Goal: Entertainment & Leisure: Consume media (video, audio)

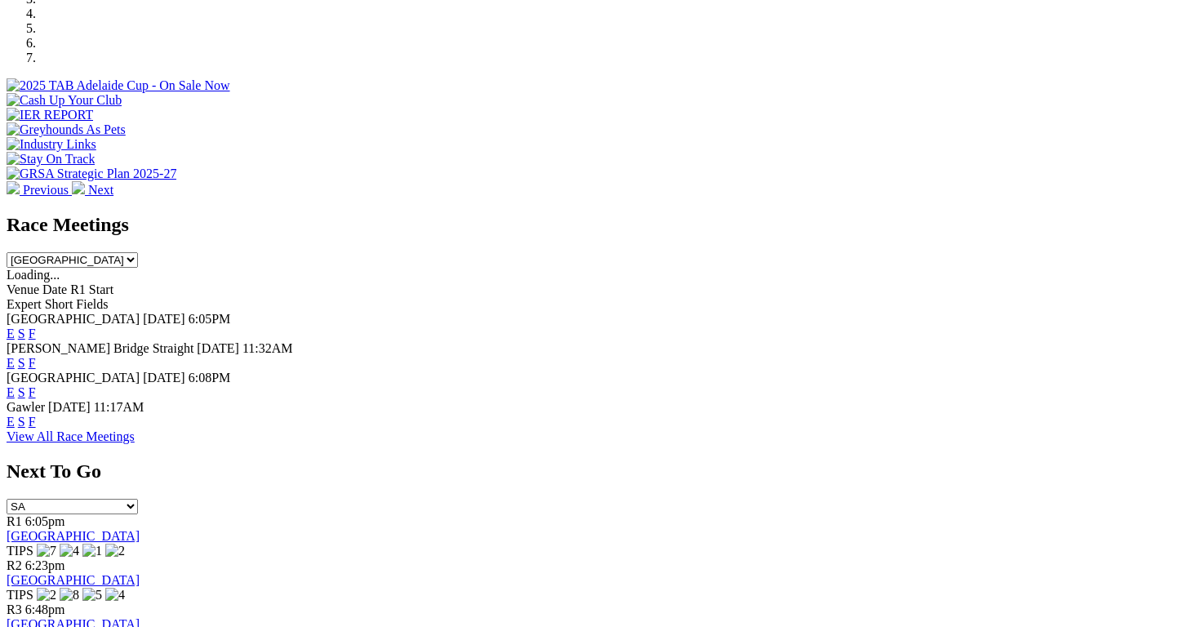
scroll to position [562, 0]
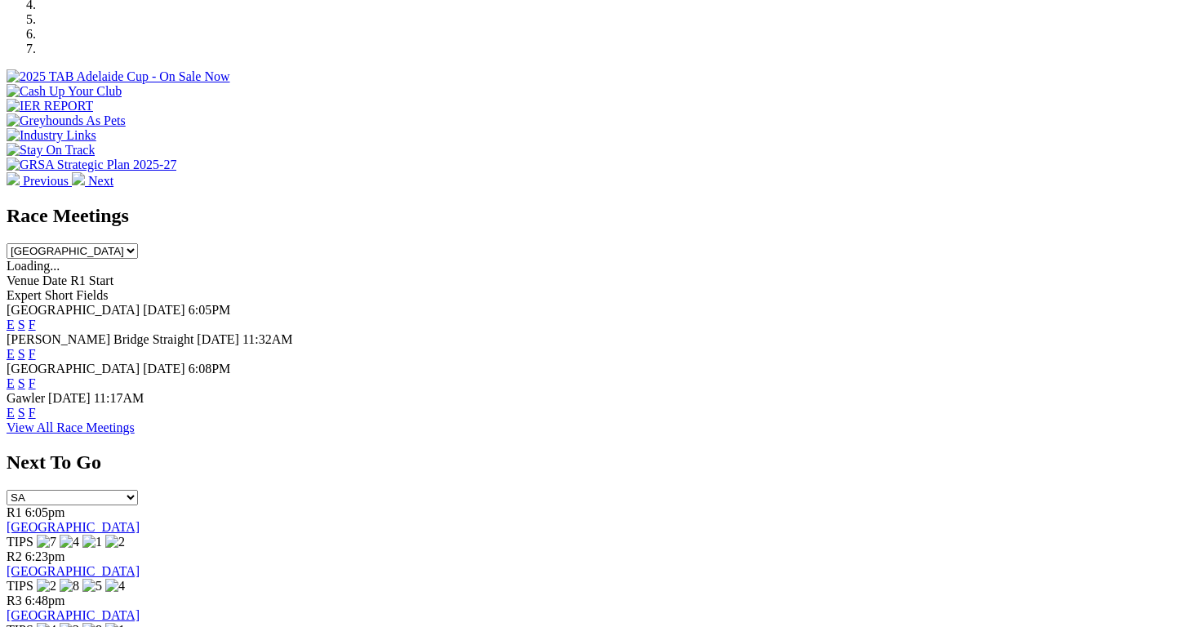
click at [15, 376] on link "E" at bounding box center [11, 383] width 8 height 14
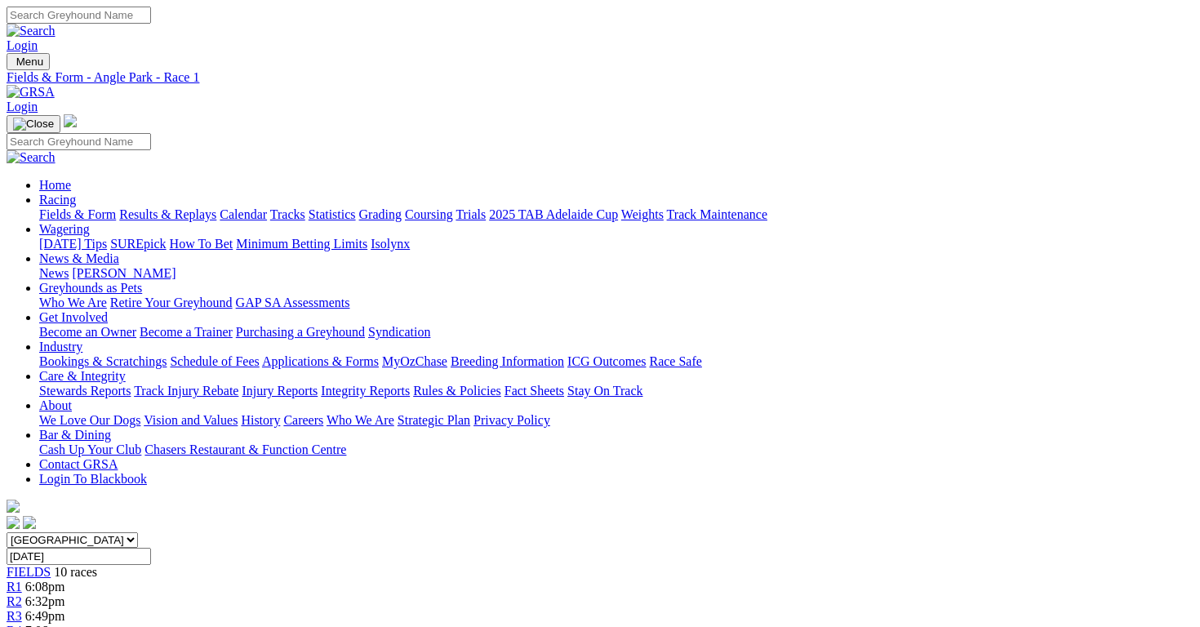
click at [22, 609] on link "R3" at bounding box center [15, 616] width 16 height 14
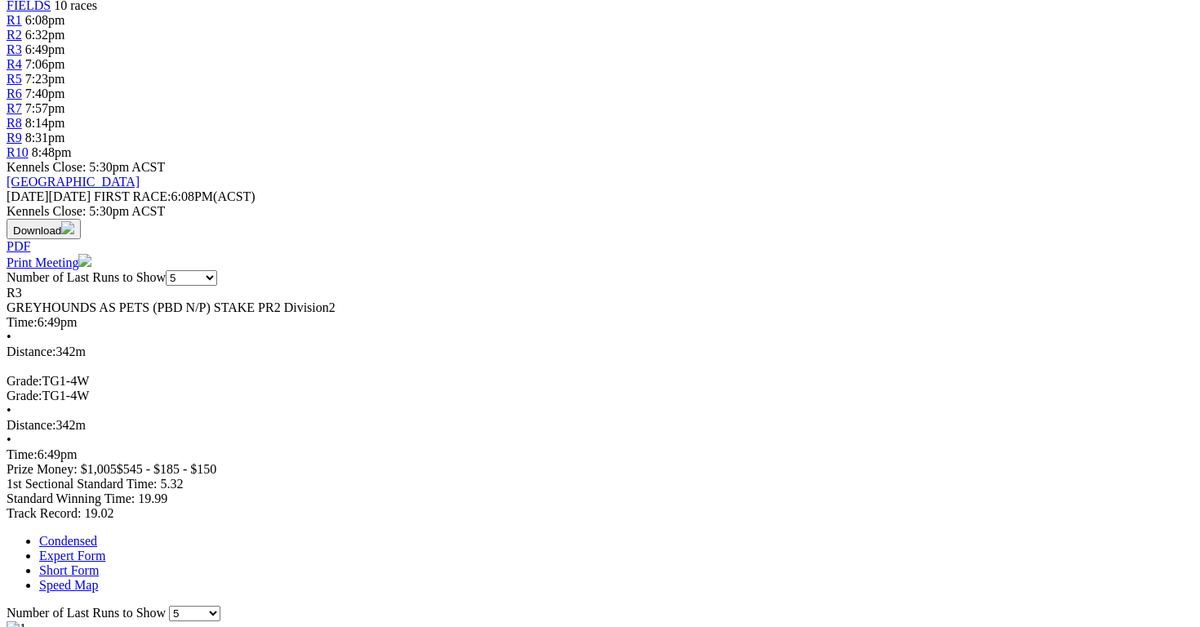
scroll to position [567, 0]
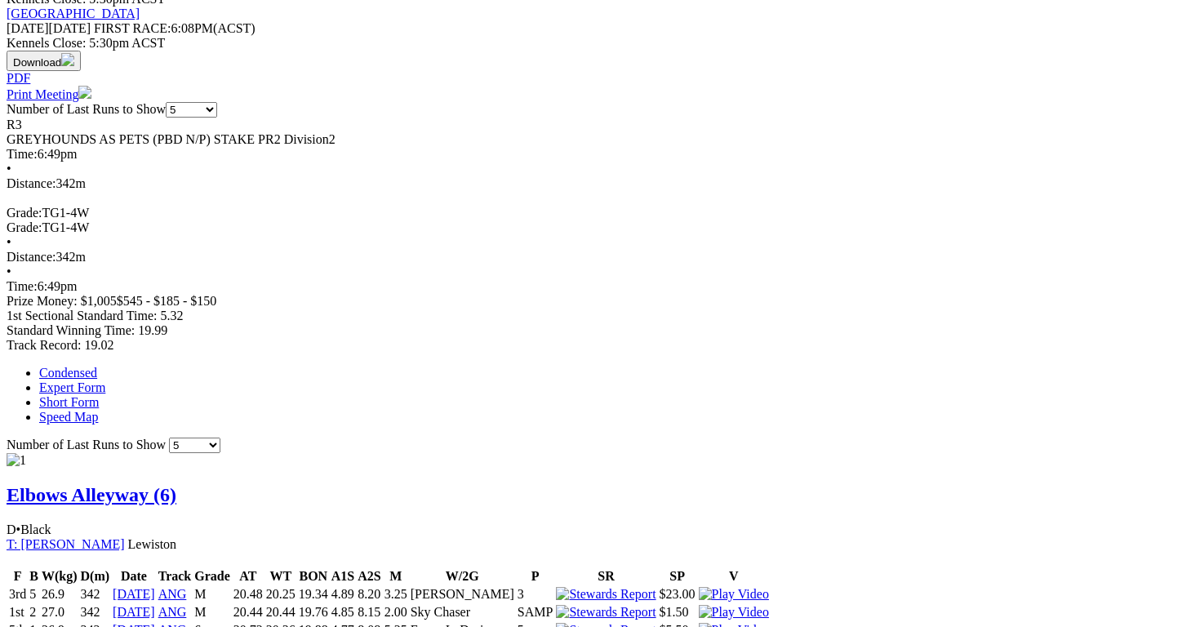
scroll to position [775, 0]
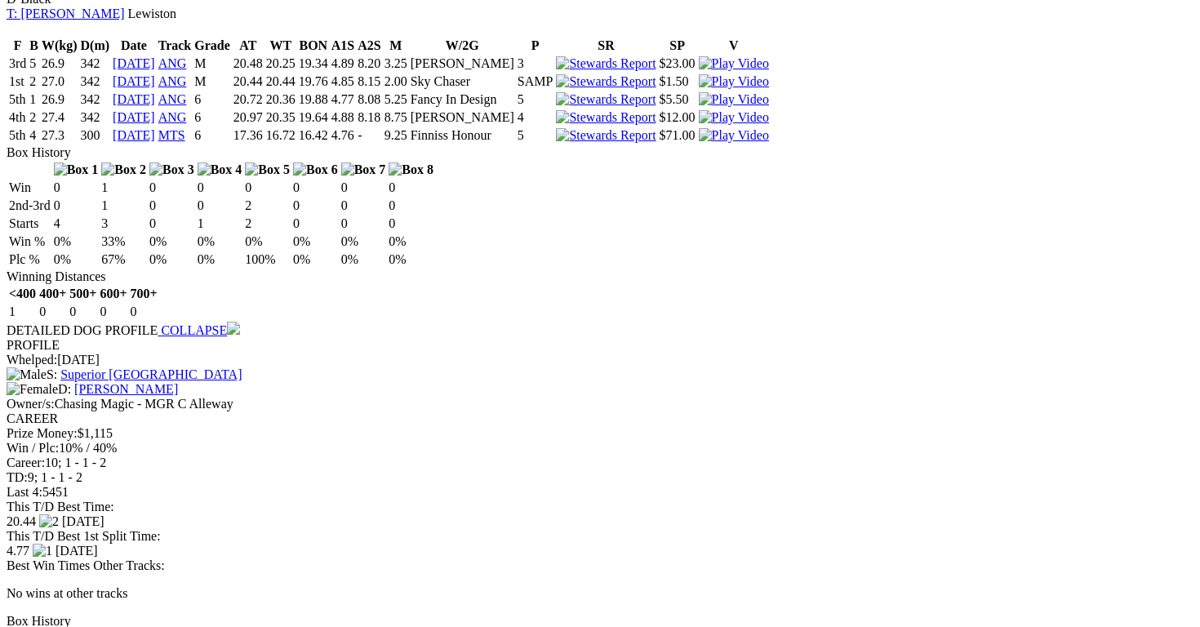
scroll to position [1290, 0]
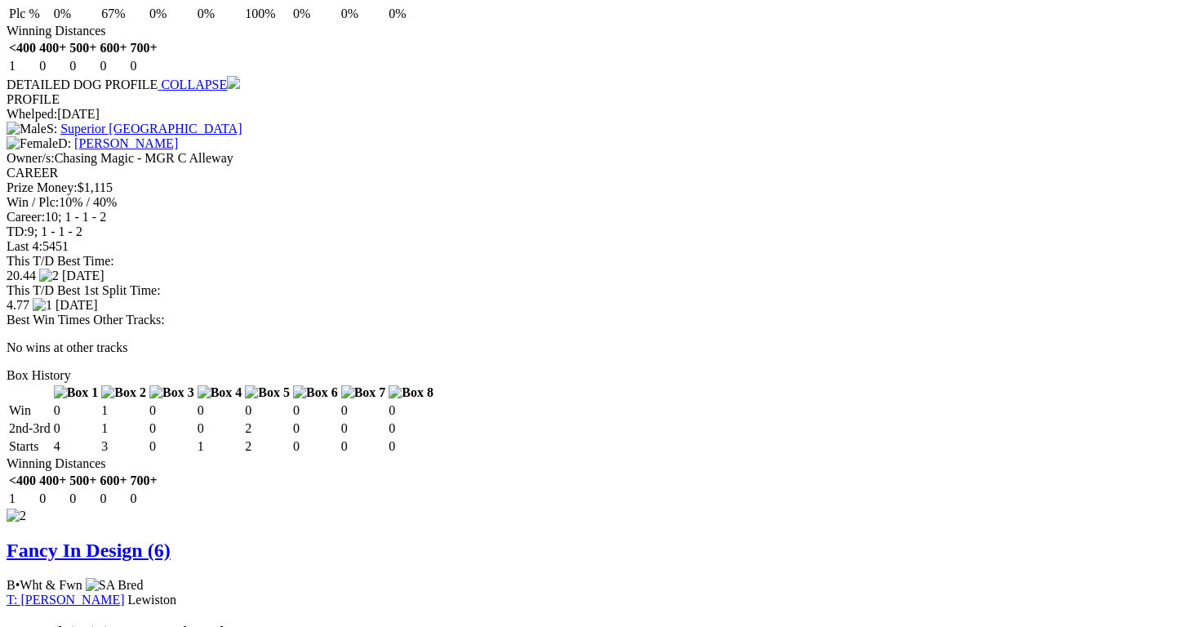
scroll to position [1517, 0]
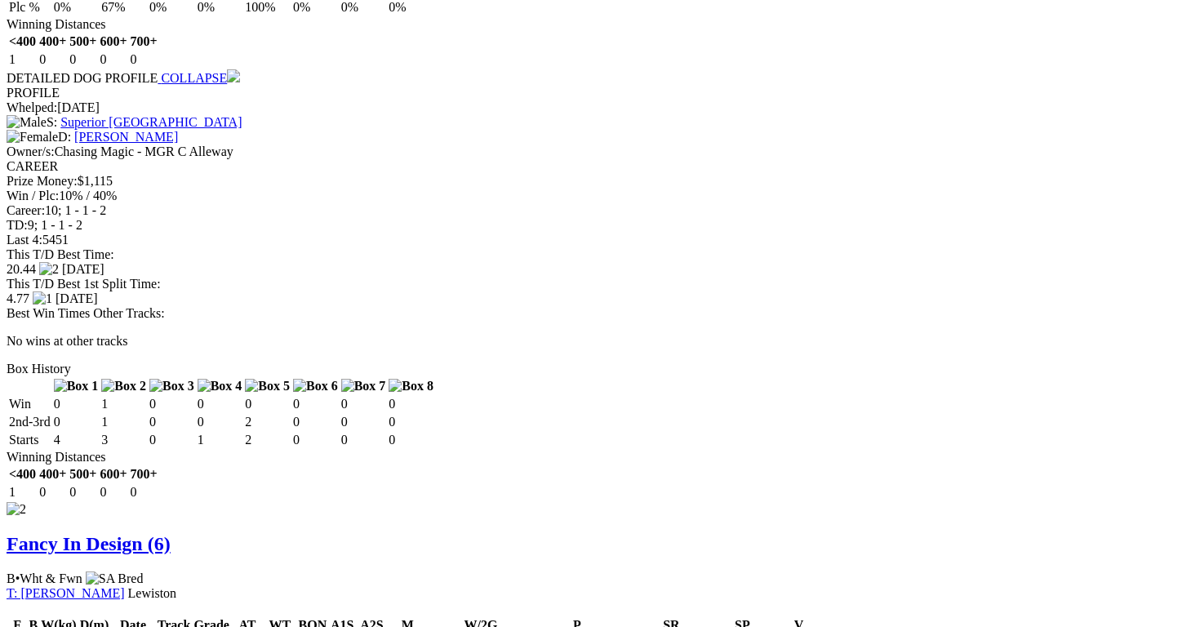
drag, startPoint x: 390, startPoint y: 194, endPoint x: 390, endPoint y: 640, distance: 445.5
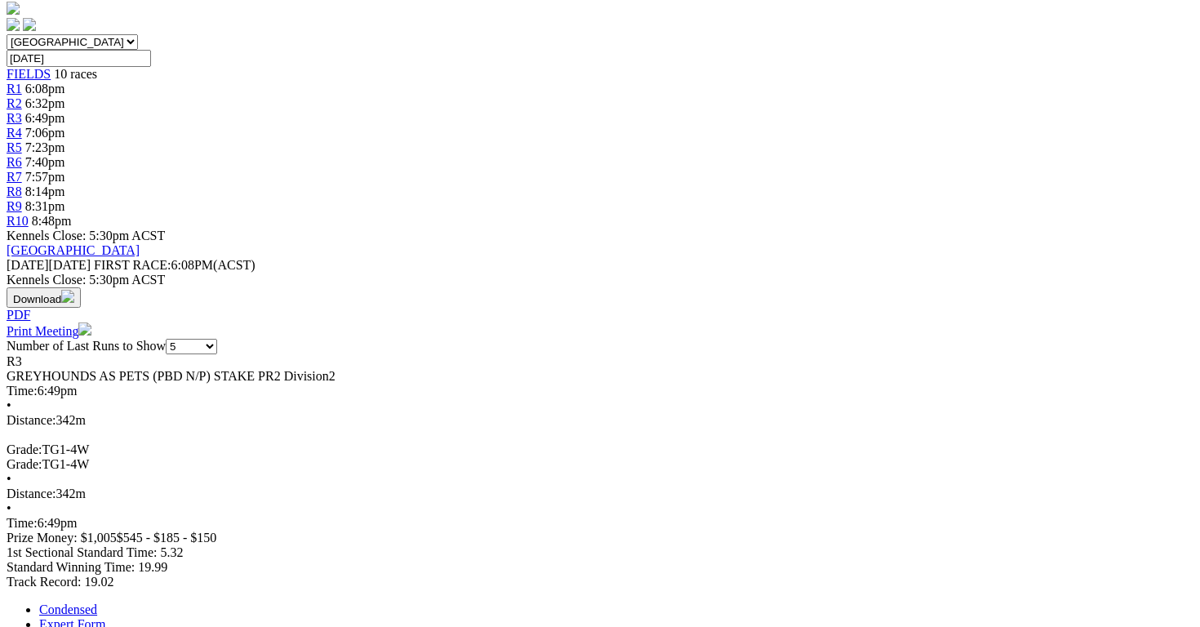
scroll to position [0, 0]
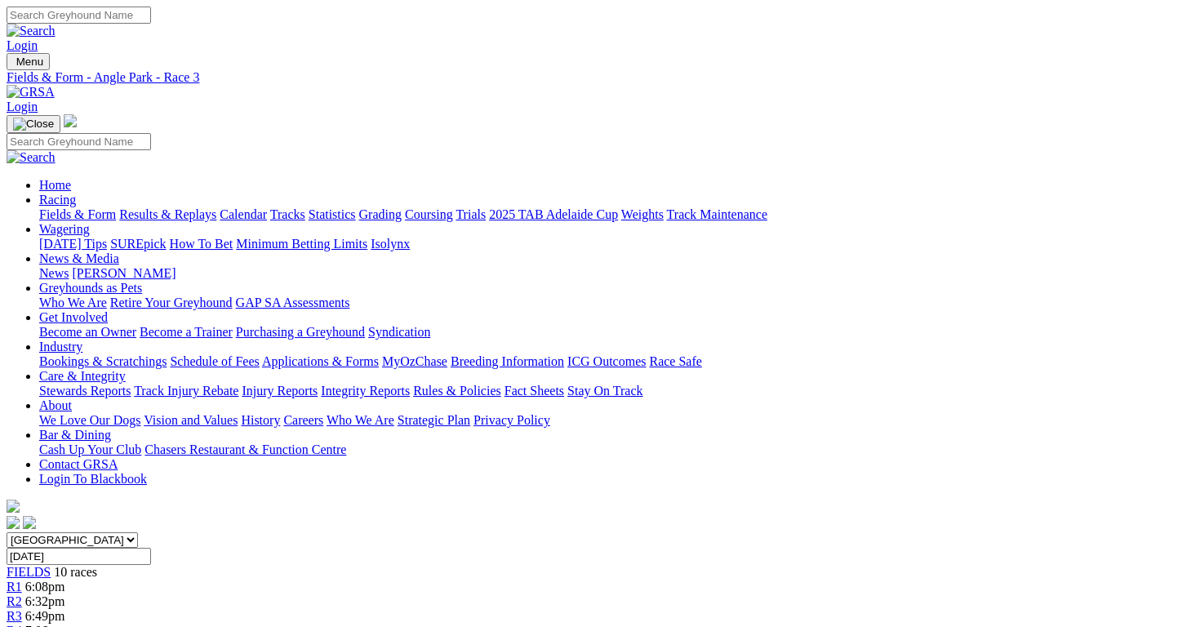
click at [513, 623] on div "R4 7:06pm" at bounding box center [600, 630] width 1186 height 15
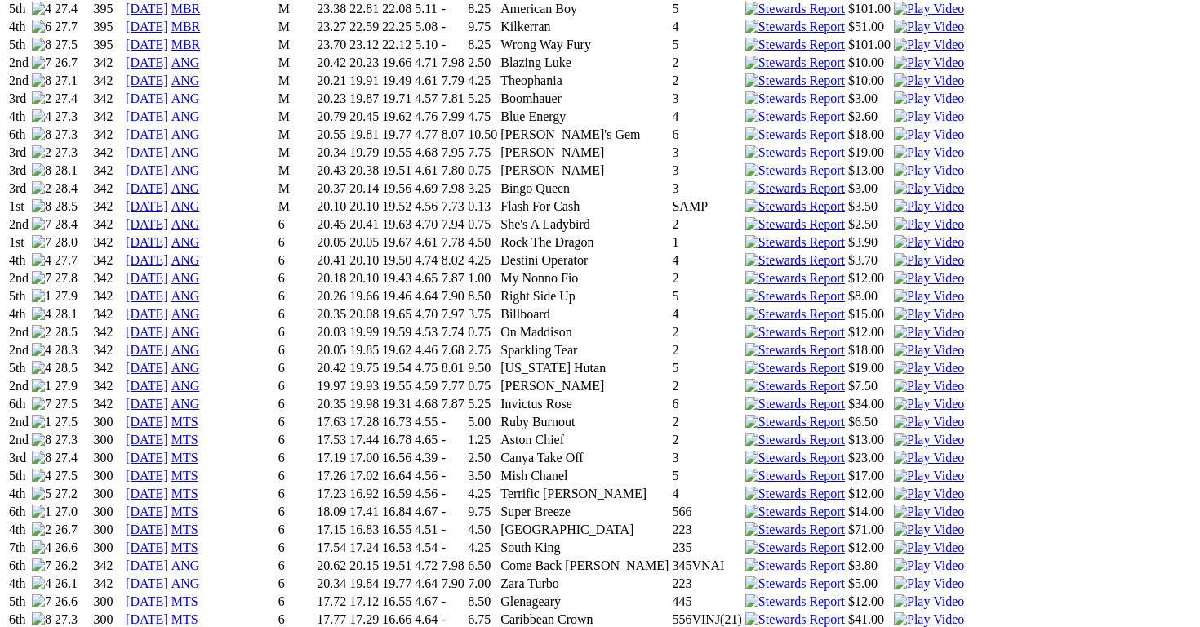
scroll to position [1337, 0]
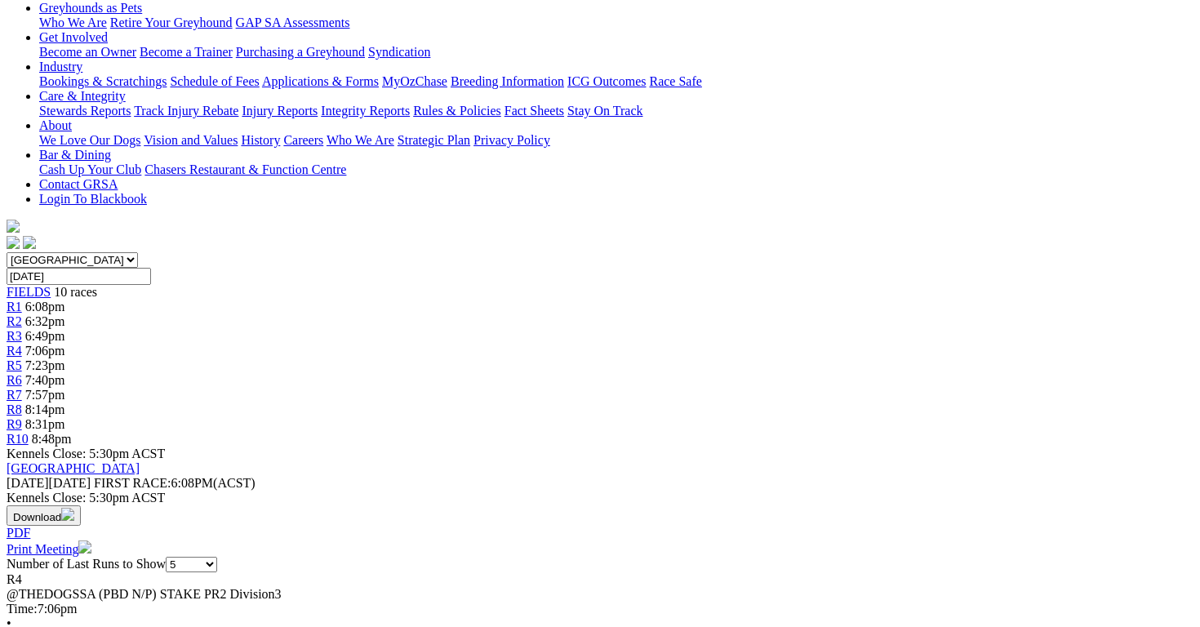
scroll to position [293, 0]
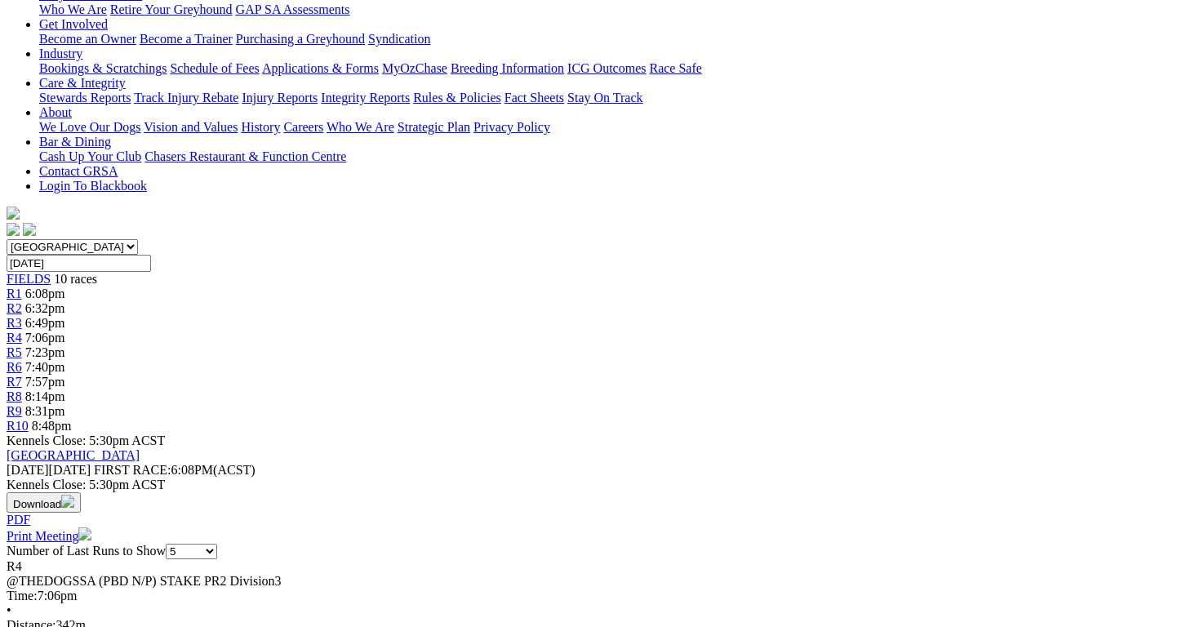
drag, startPoint x: 685, startPoint y: 321, endPoint x: 579, endPoint y: 288, distance: 111.0
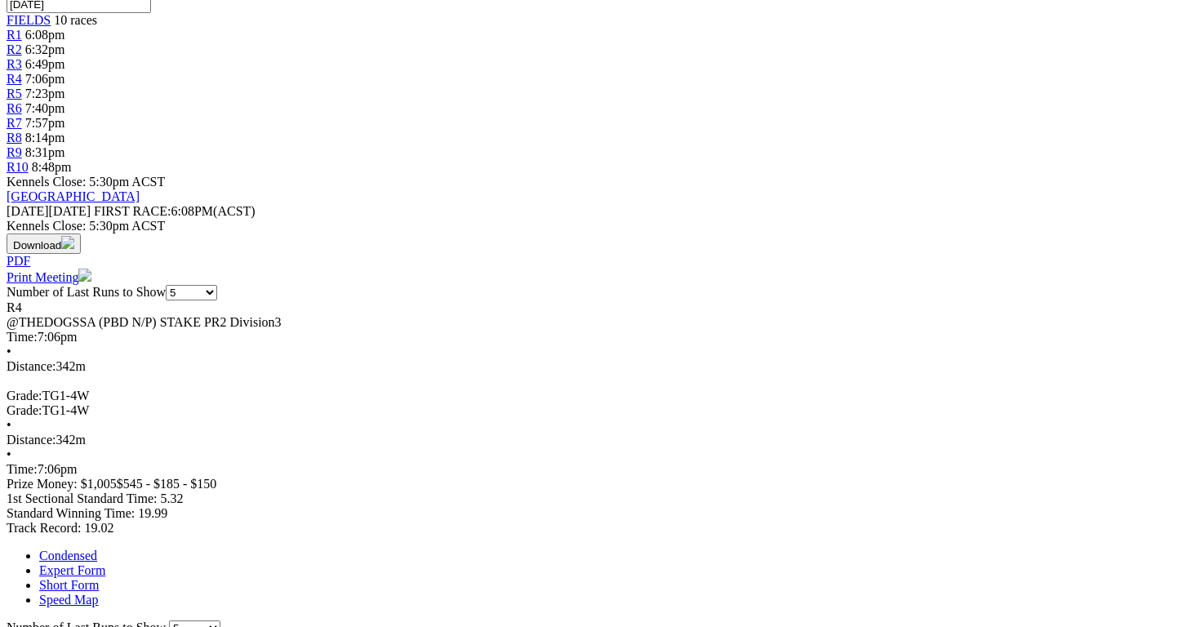
scroll to position [752, 0]
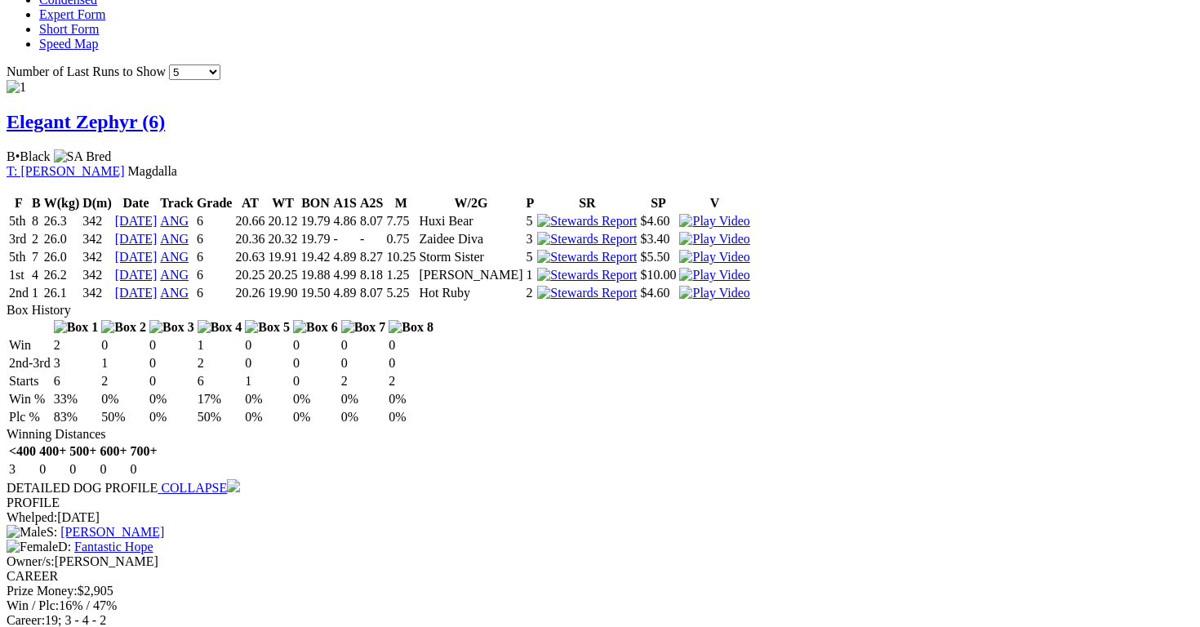
scroll to position [1116, 0]
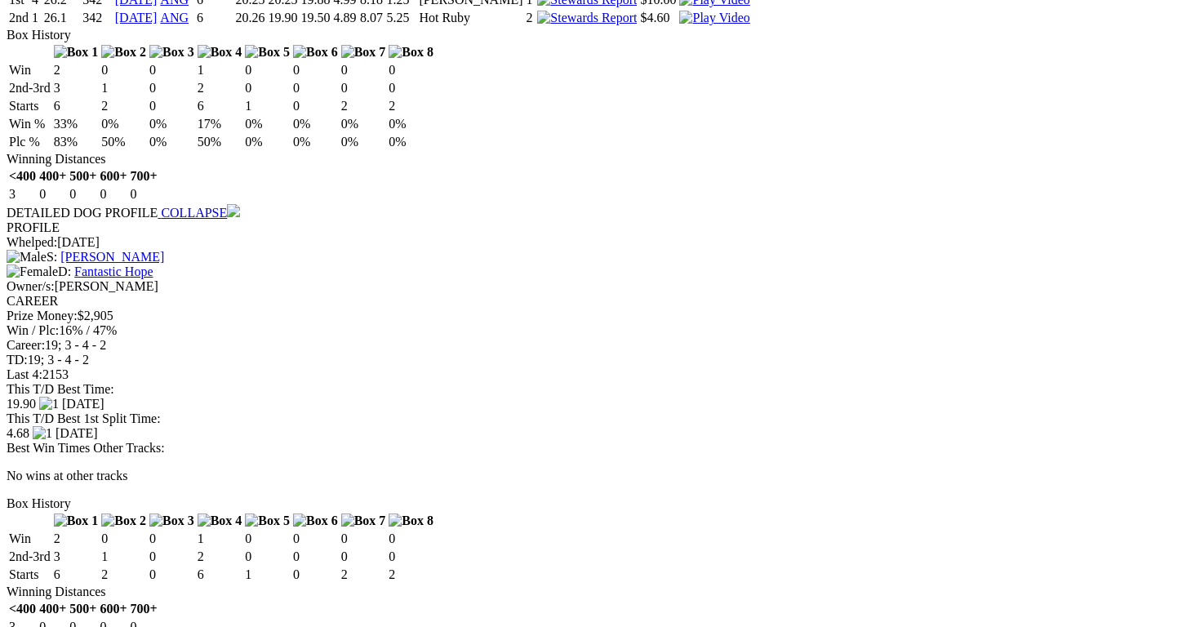
scroll to position [1386, 0]
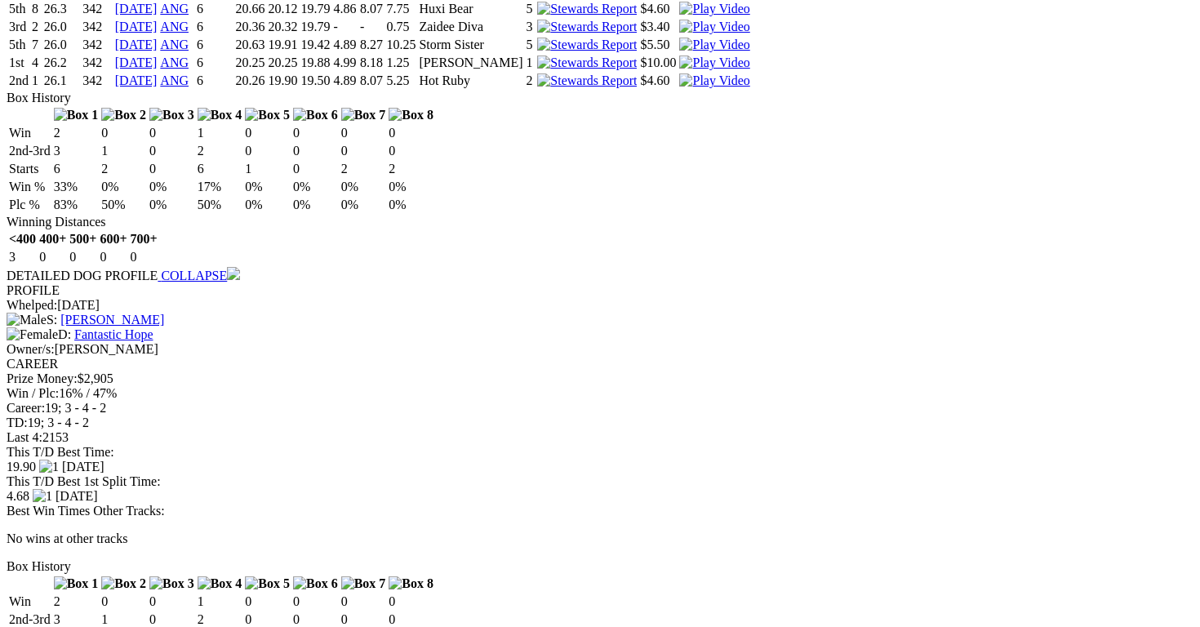
scroll to position [1341, 0]
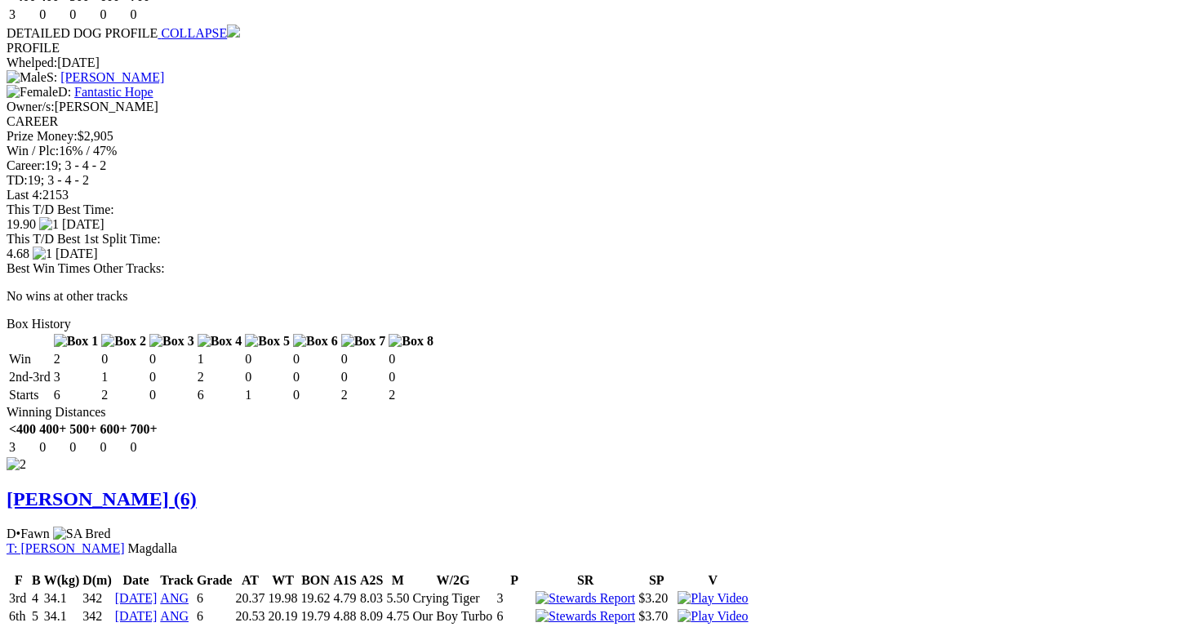
scroll to position [1596, 0]
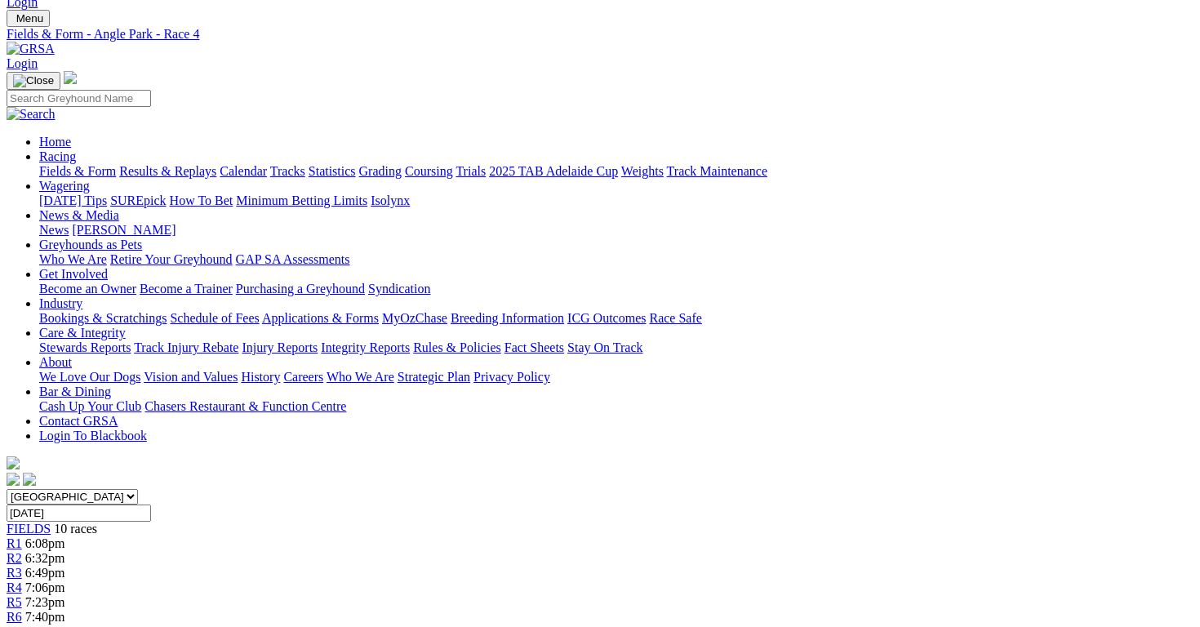
scroll to position [0, 0]
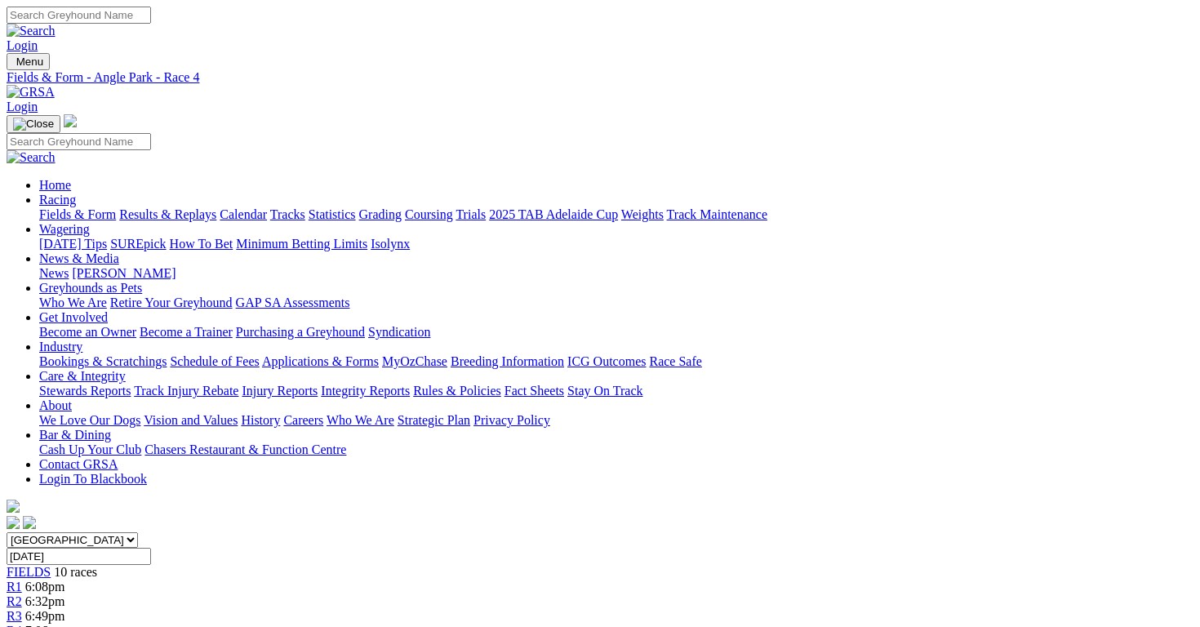
click at [435, 532] on div "South Australia New South Wales Northern Territory Queensland Tasmania Victoria…" at bounding box center [600, 629] width 1186 height 194
click at [22, 609] on link "R3" at bounding box center [15, 616] width 16 height 14
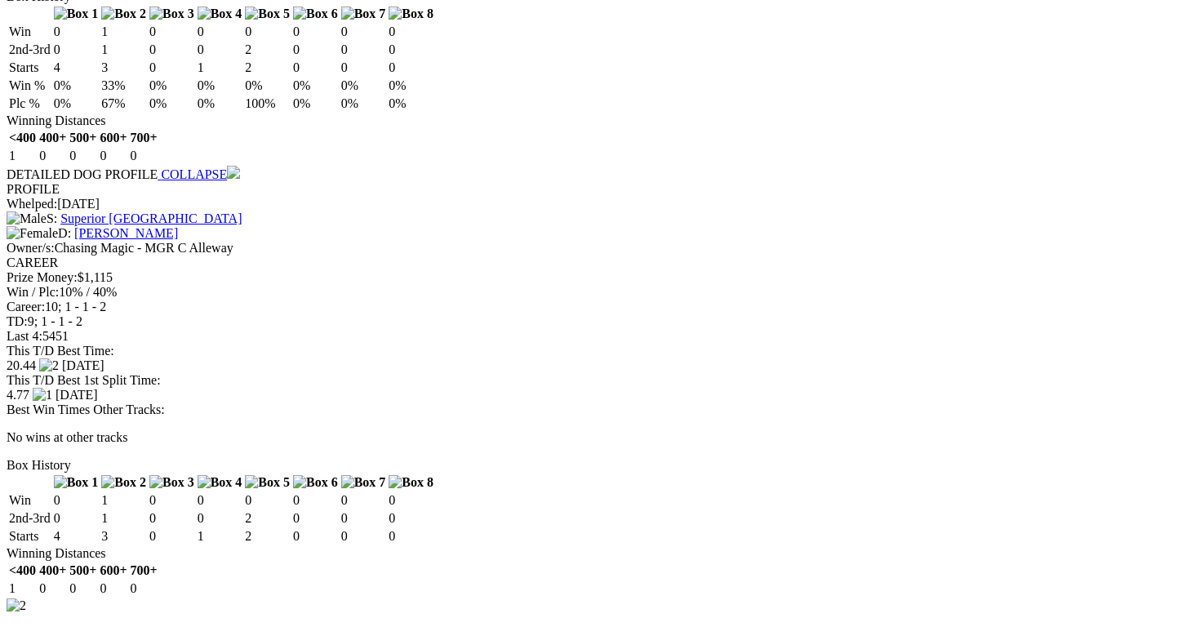
scroll to position [1422, 0]
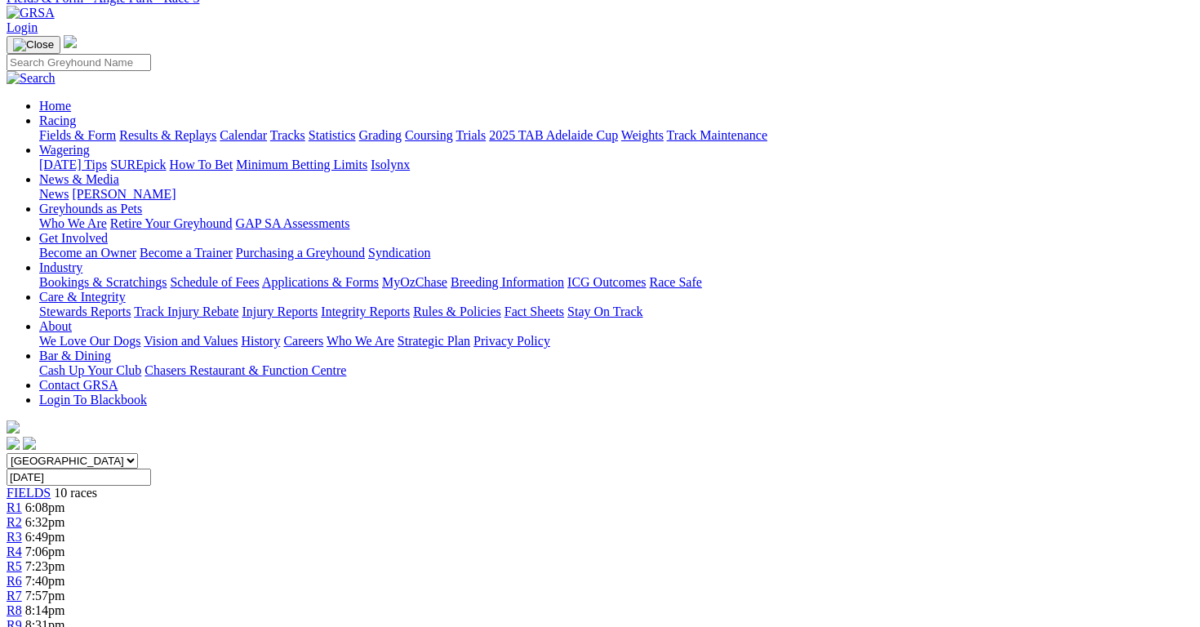
scroll to position [0, 0]
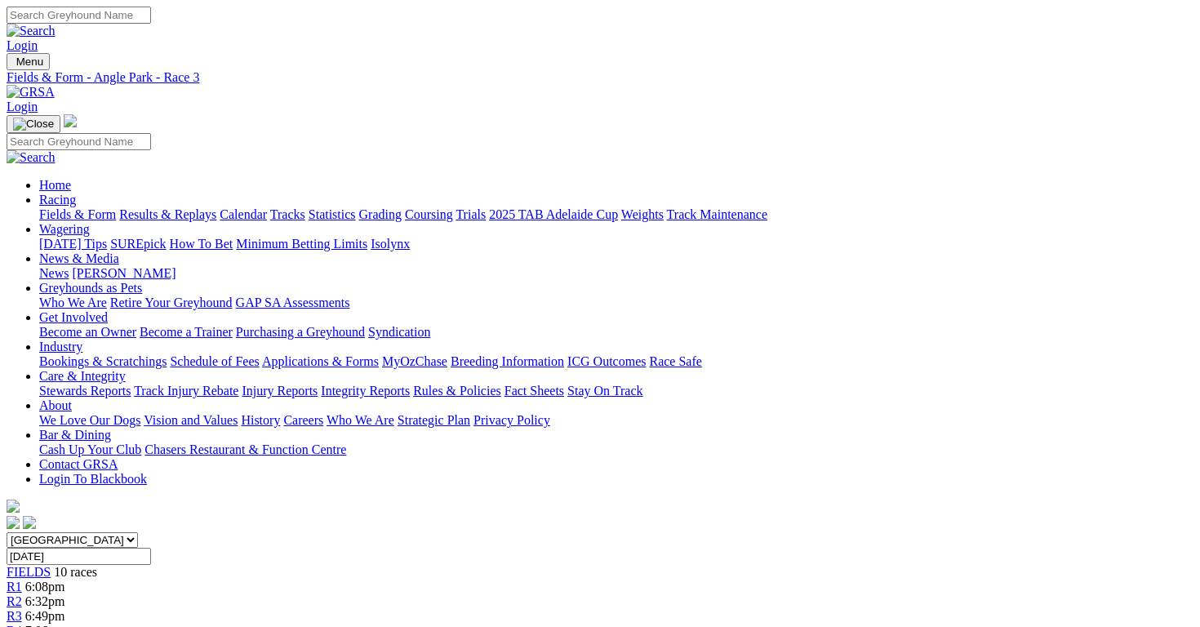
click at [503, 623] on div "R4 7:06pm" at bounding box center [600, 630] width 1186 height 15
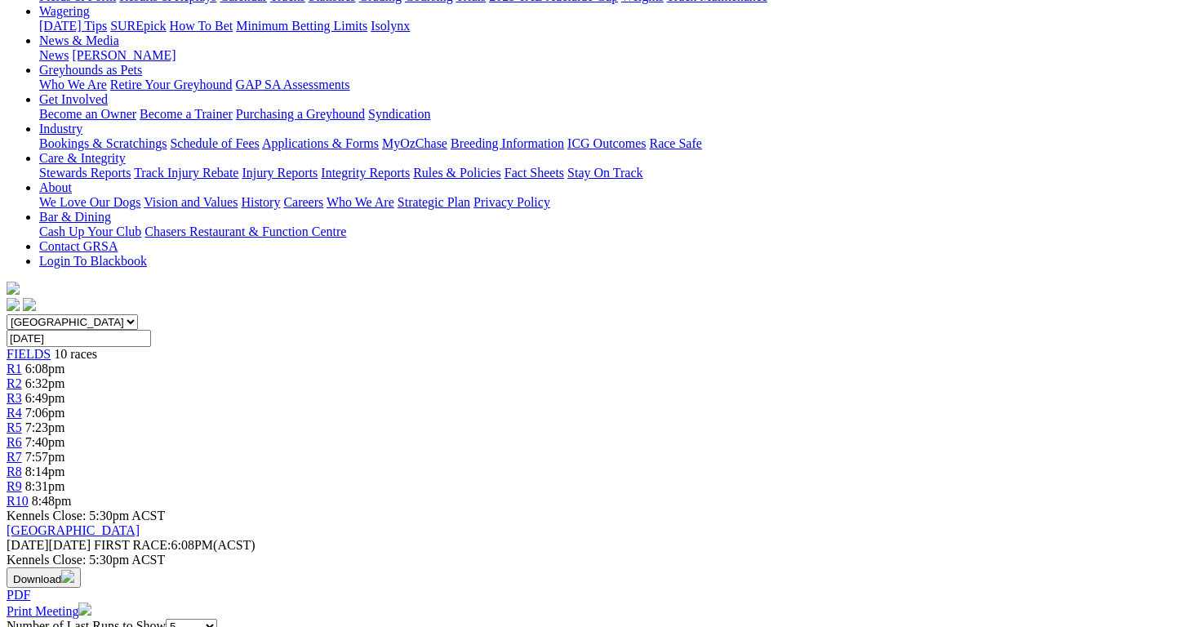
scroll to position [282, 0]
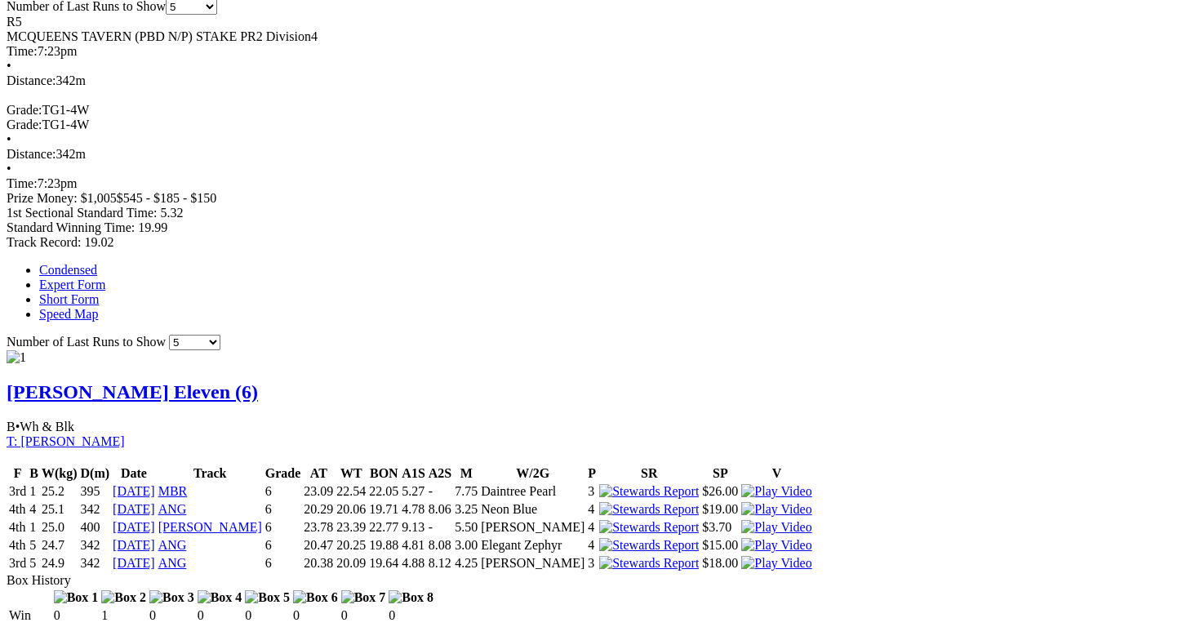
scroll to position [873, 0]
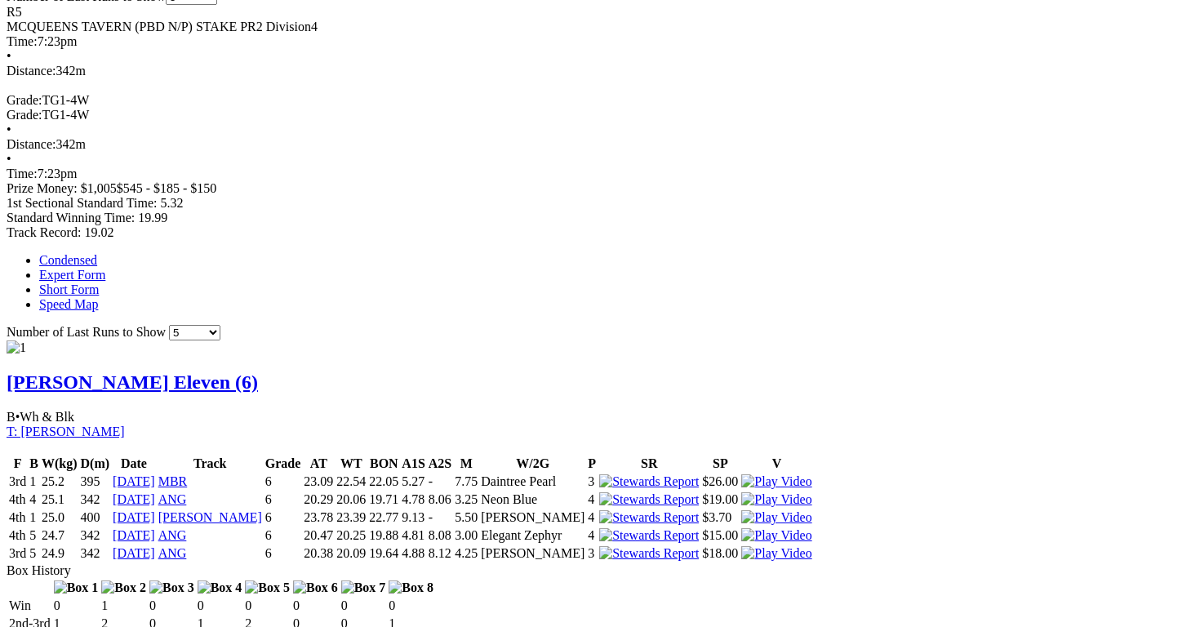
scroll to position [841, 0]
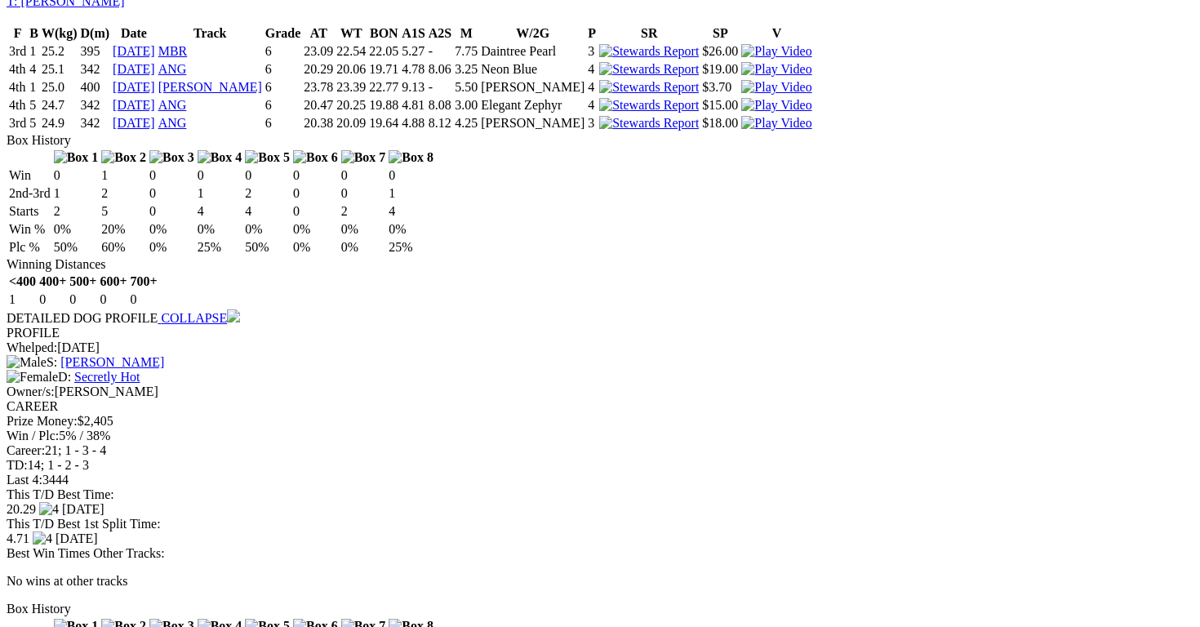
scroll to position [1281, 0]
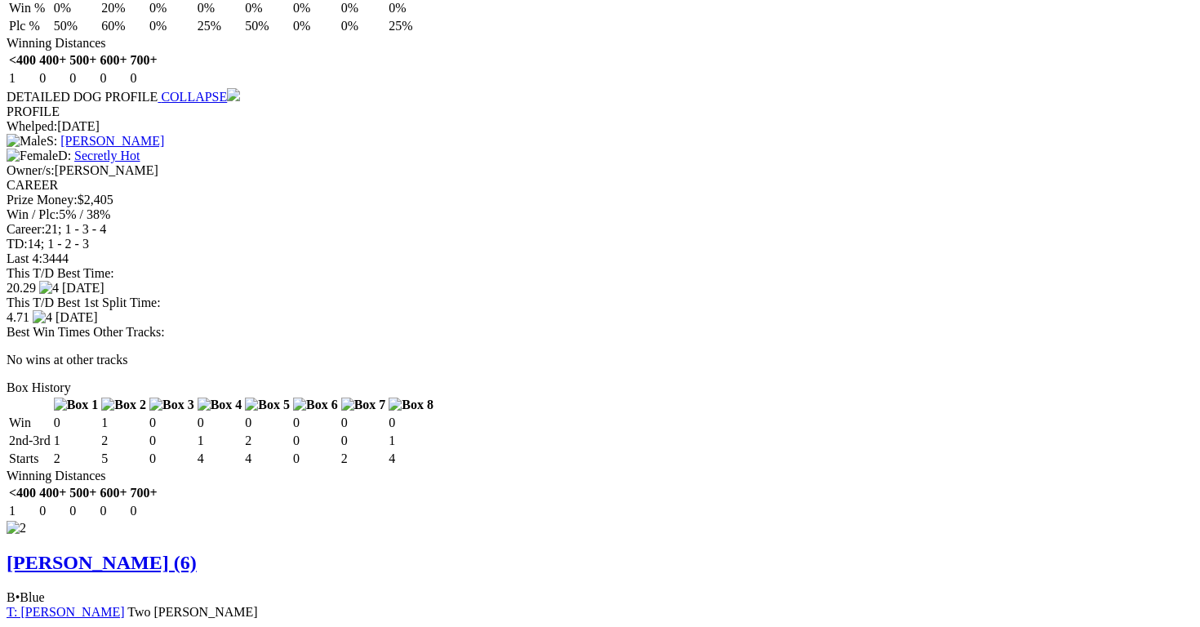
scroll to position [1510, 0]
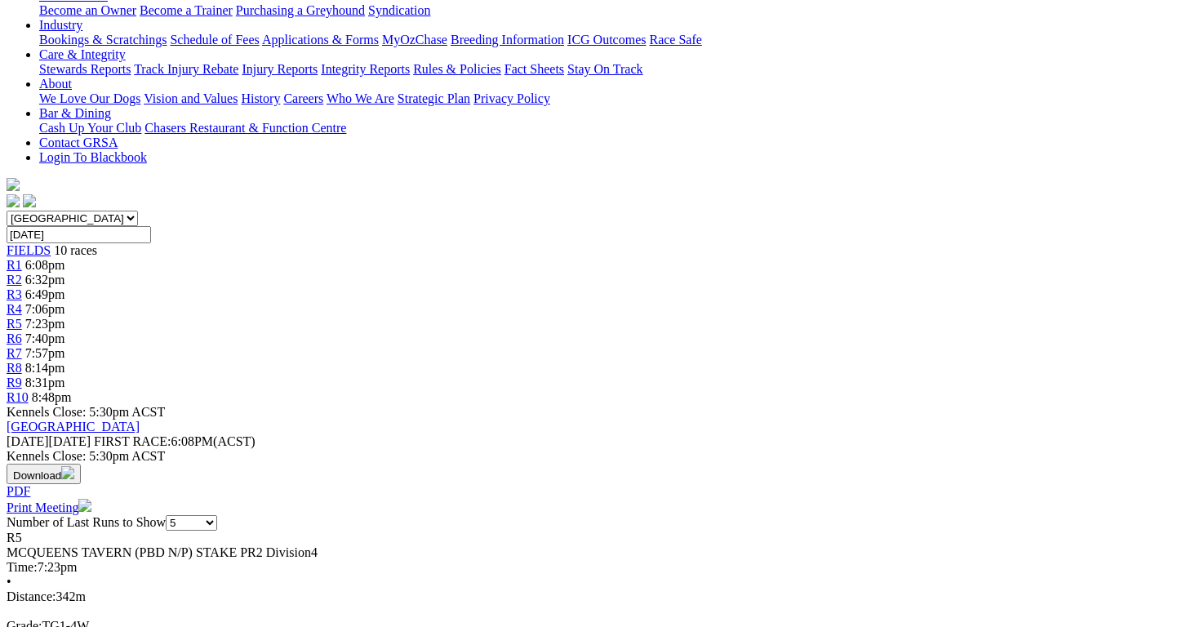
scroll to position [0, 0]
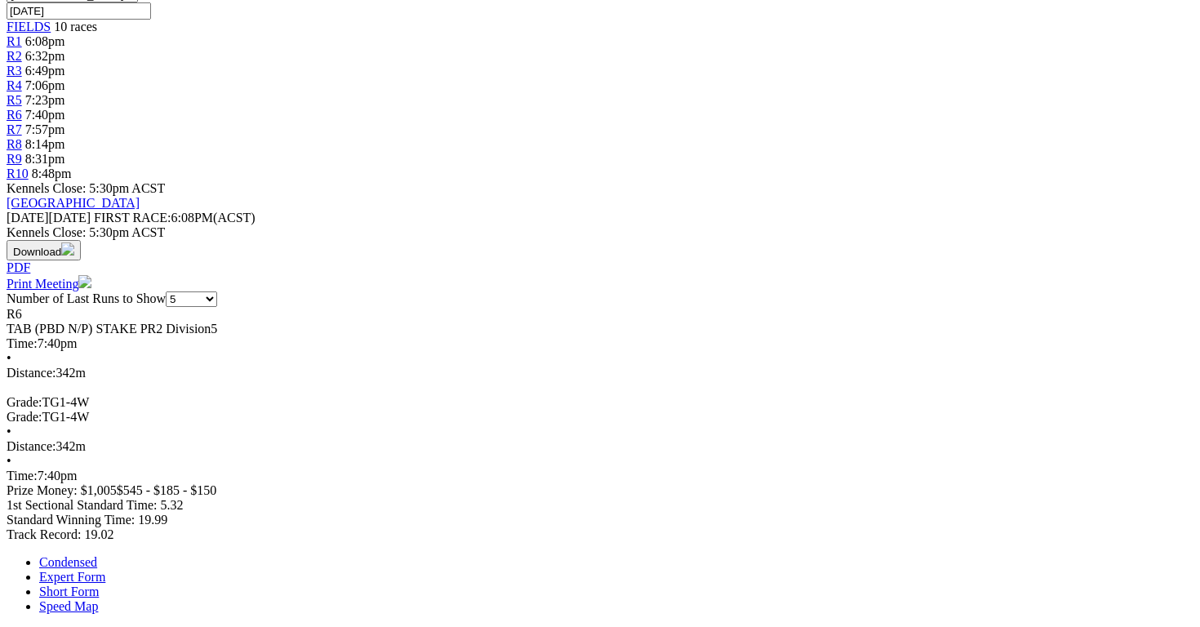
scroll to position [566, 0]
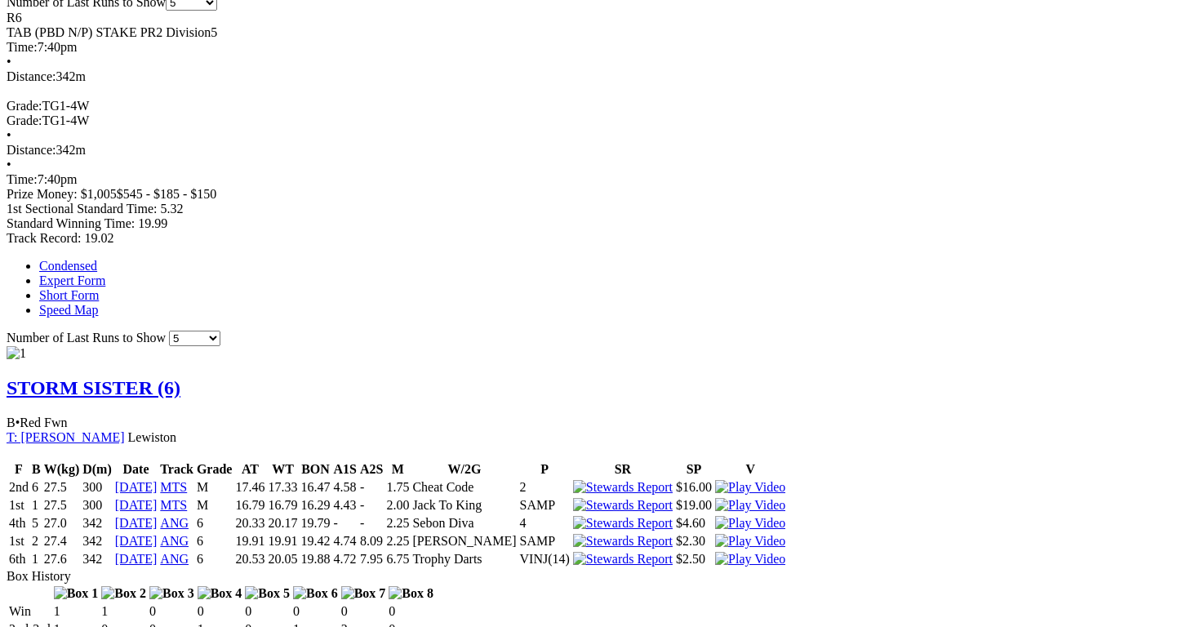
scroll to position [842, 0]
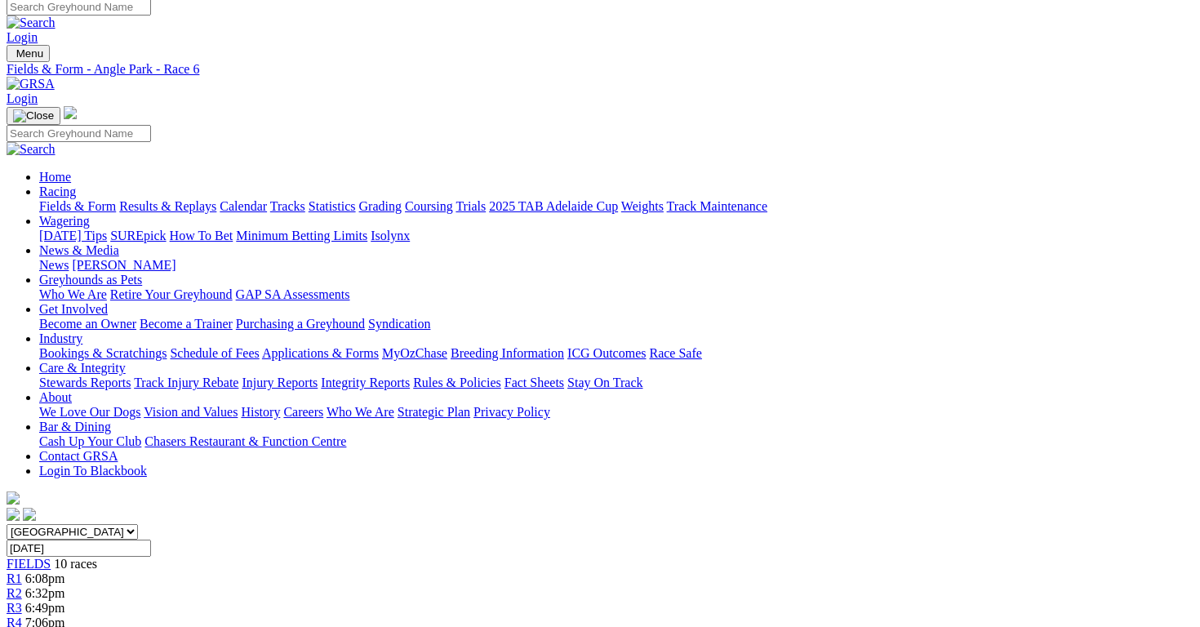
scroll to position [0, 0]
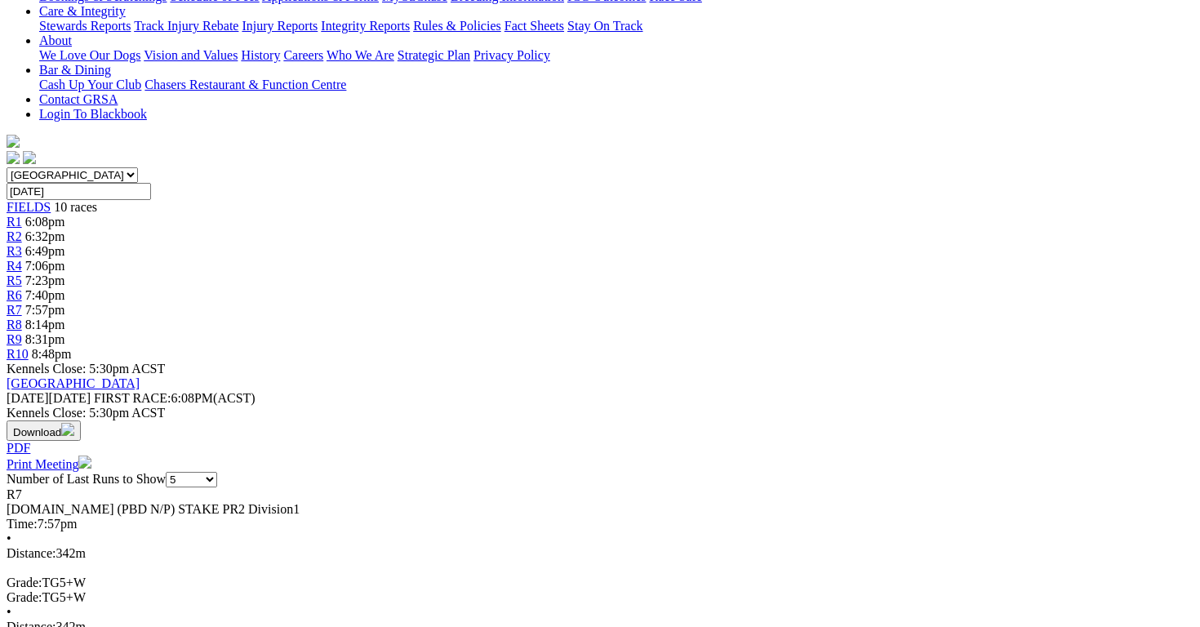
scroll to position [406, 0]
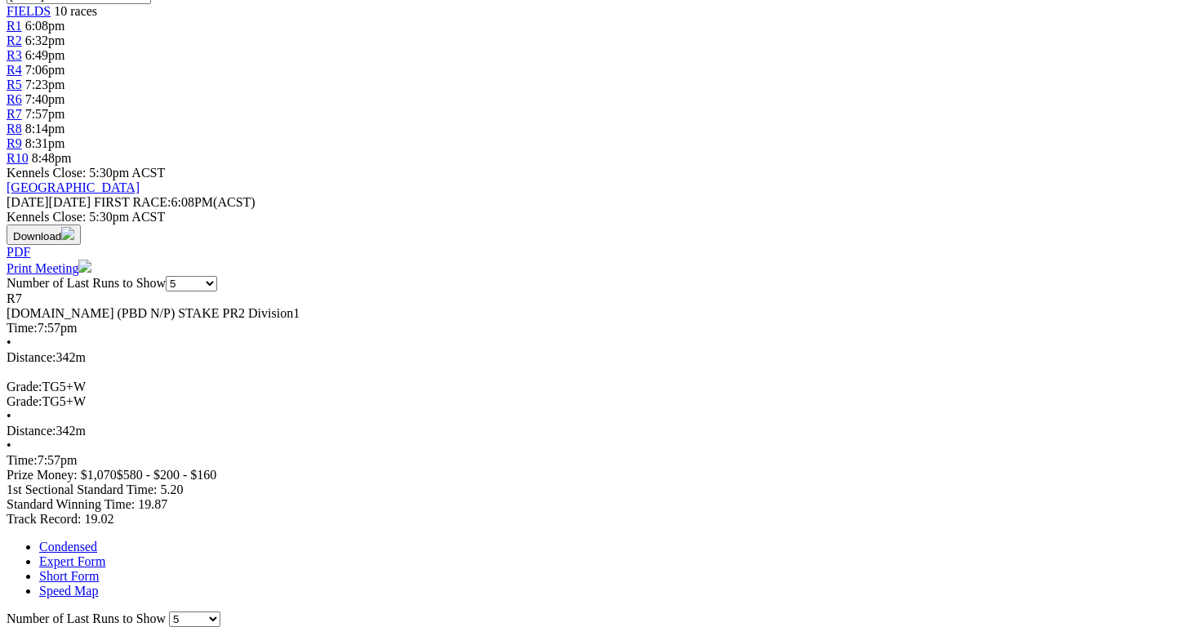
scroll to position [574, 0]
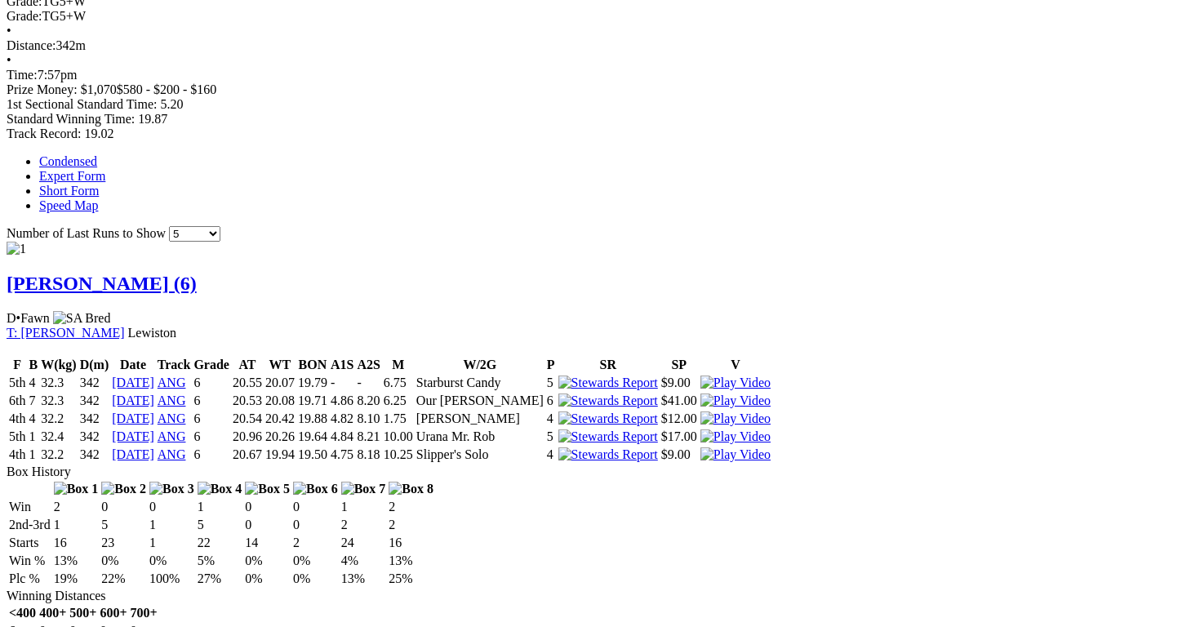
scroll to position [948, 0]
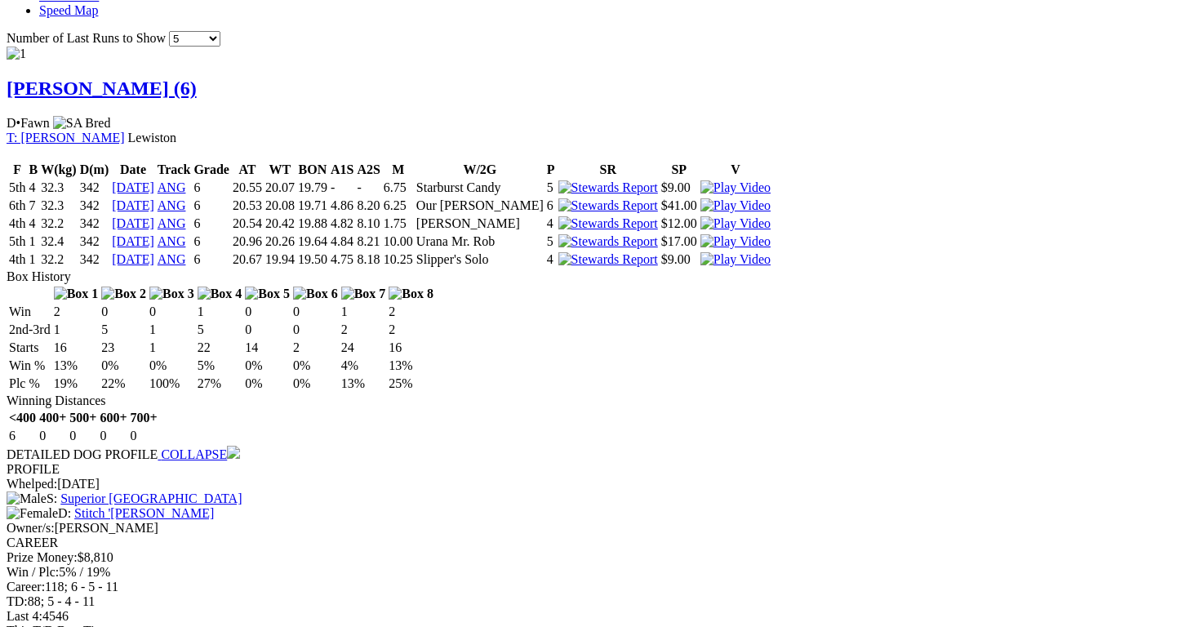
scroll to position [1142, 0]
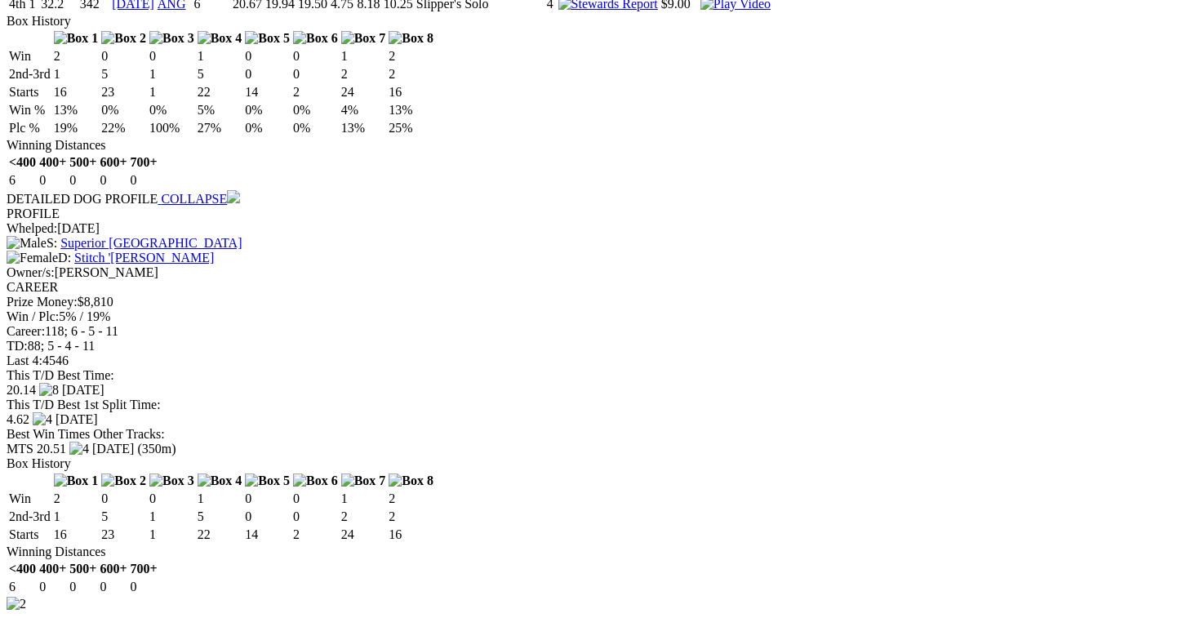
scroll to position [1422, 0]
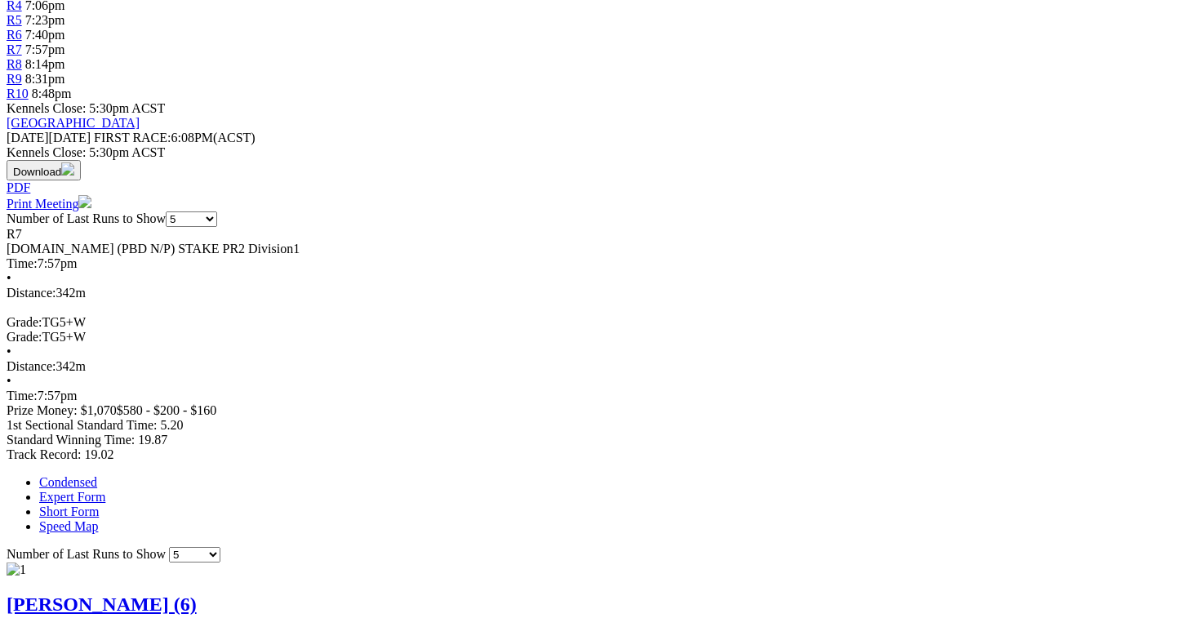
scroll to position [0, 0]
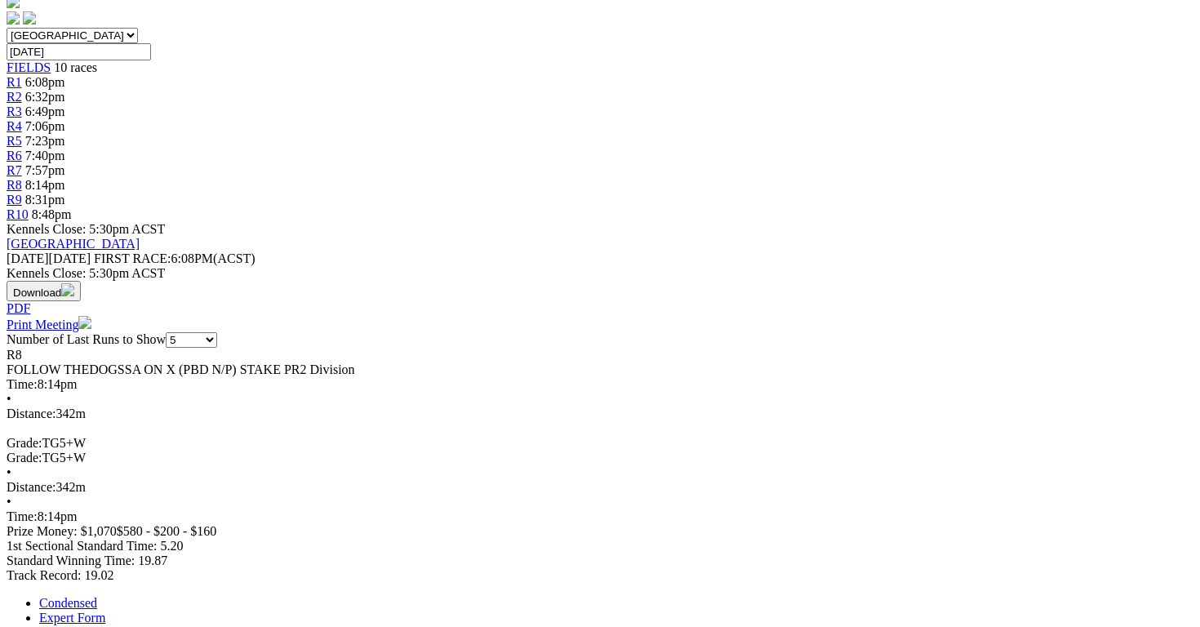
scroll to position [507, 0]
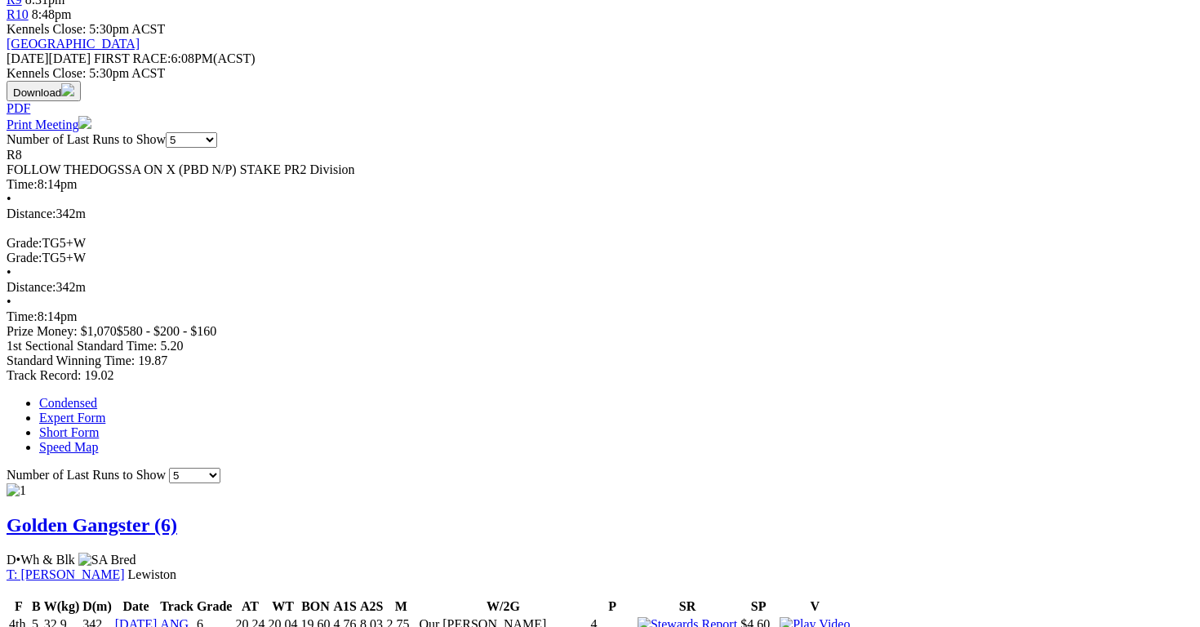
scroll to position [947, 0]
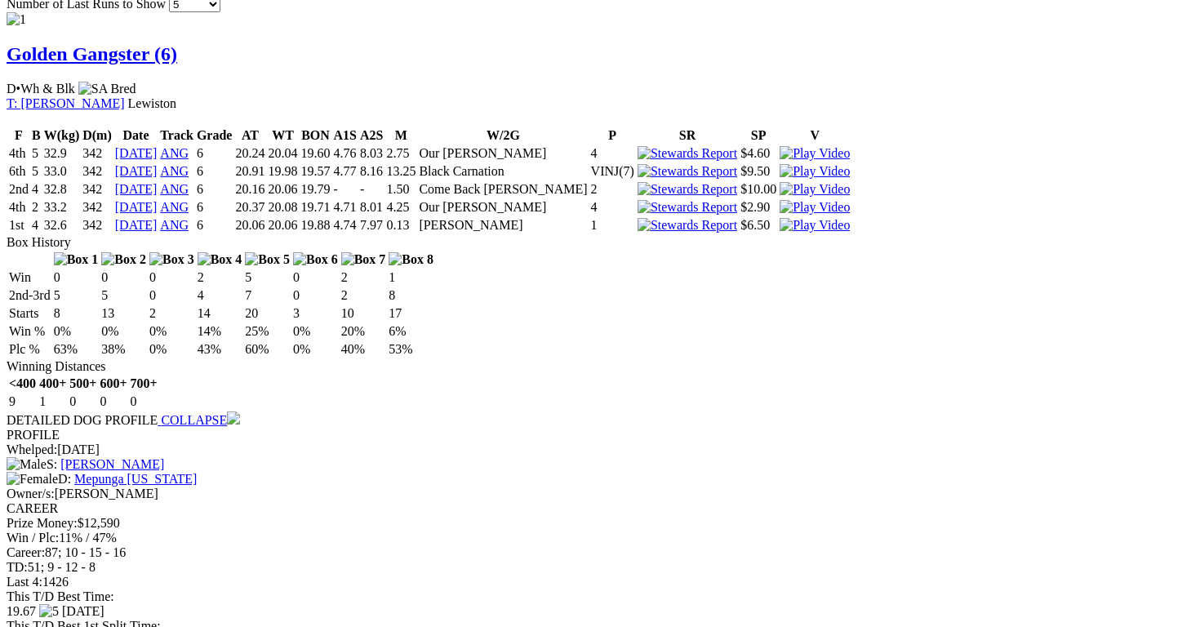
scroll to position [1177, 0]
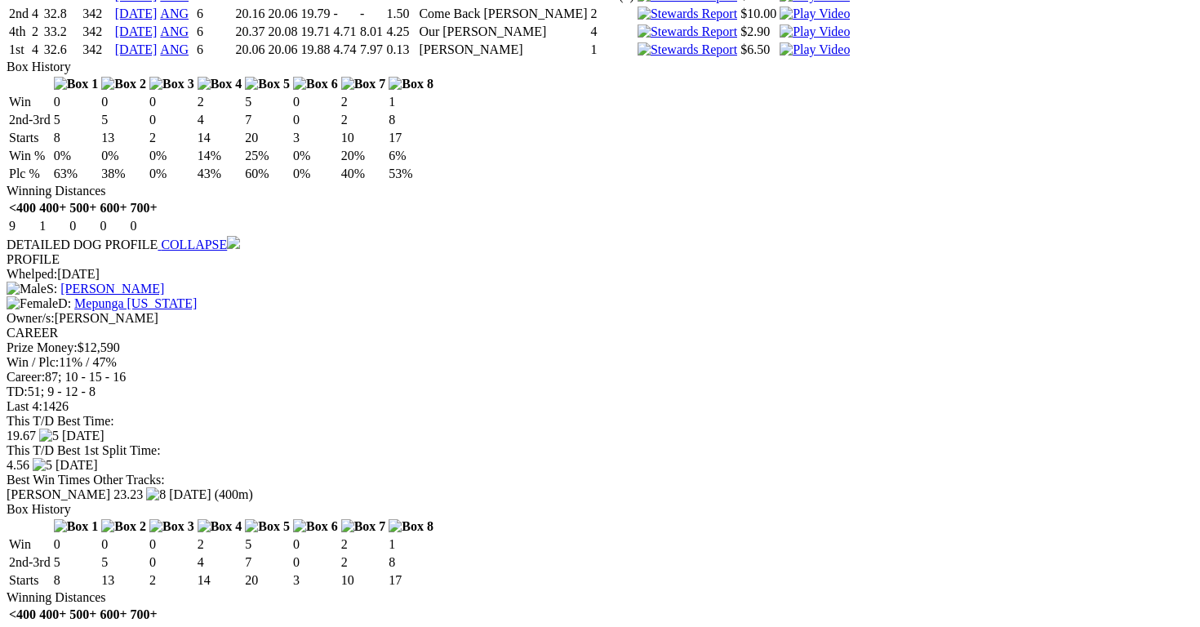
scroll to position [1351, 0]
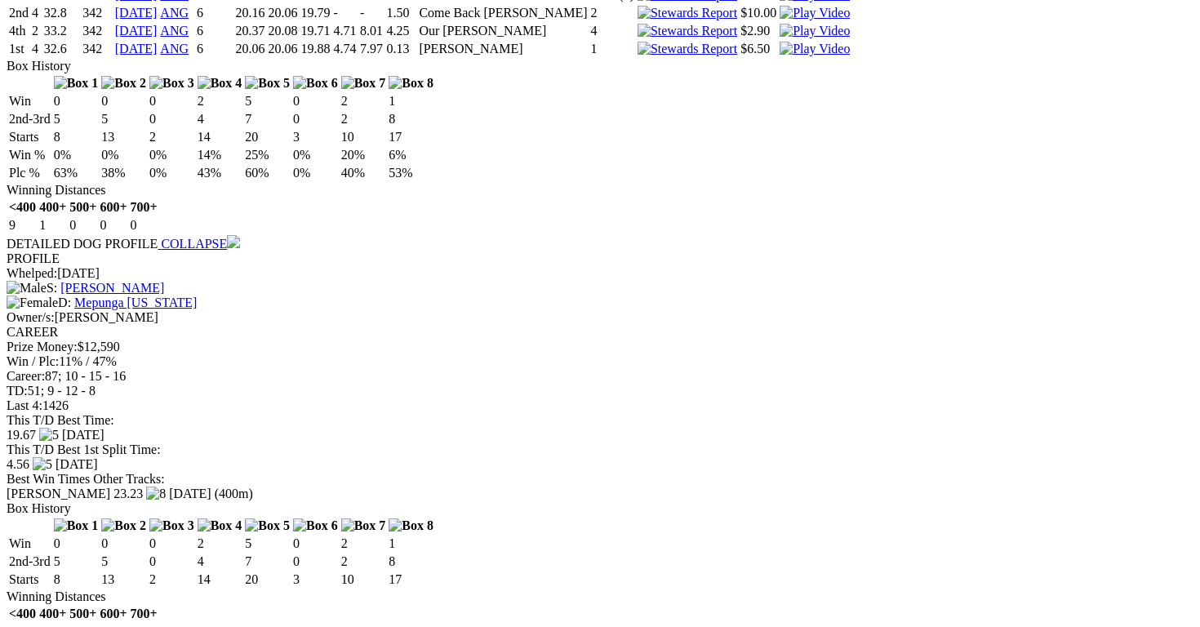
scroll to position [1597, 0]
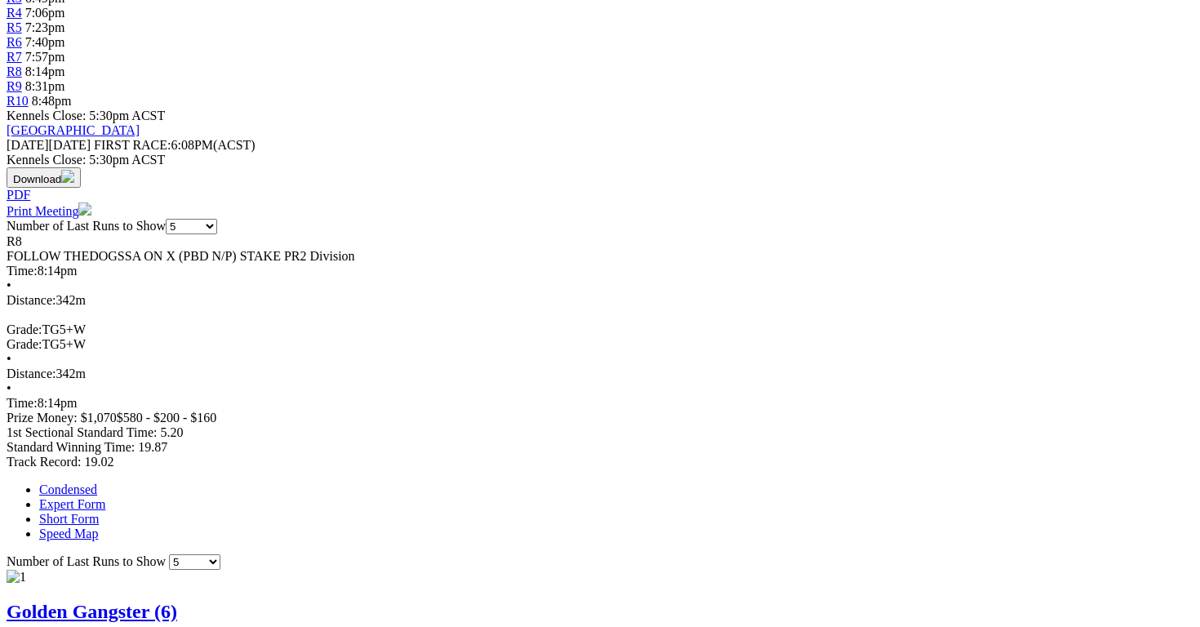
scroll to position [0, 0]
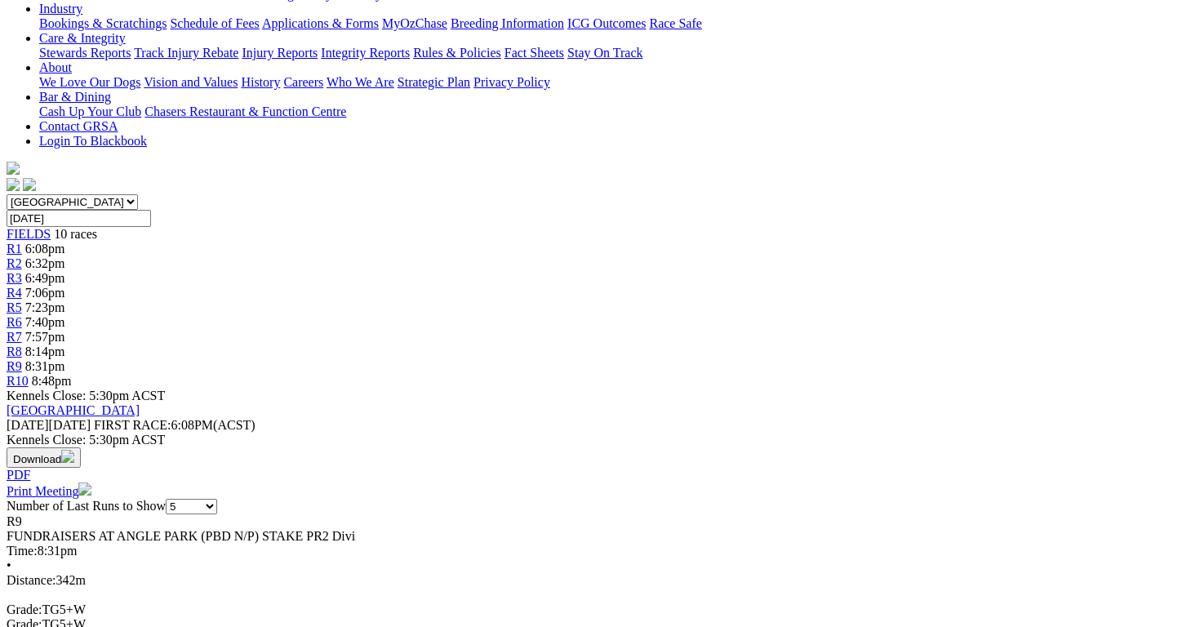
scroll to position [342, 0]
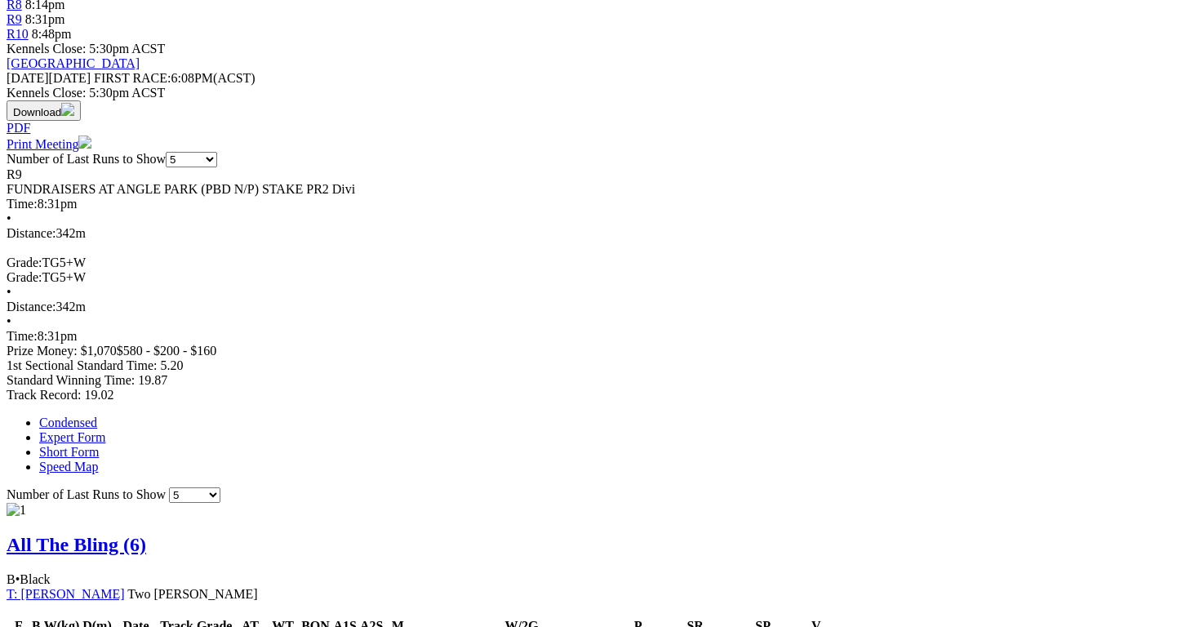
scroll to position [697, 0]
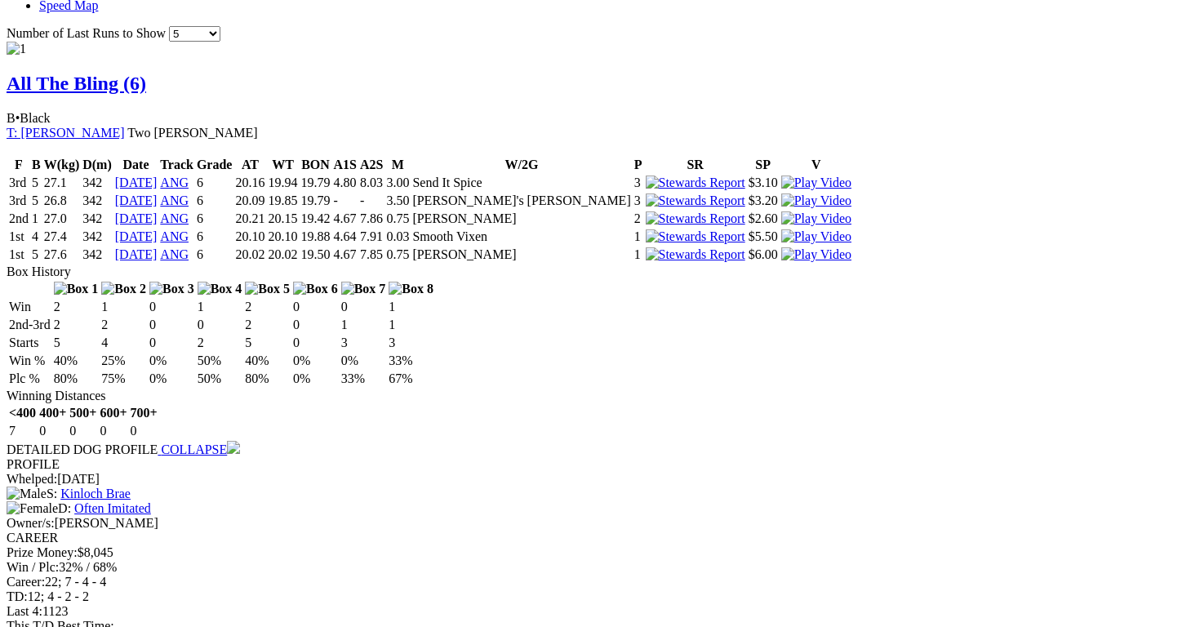
scroll to position [1208, 0]
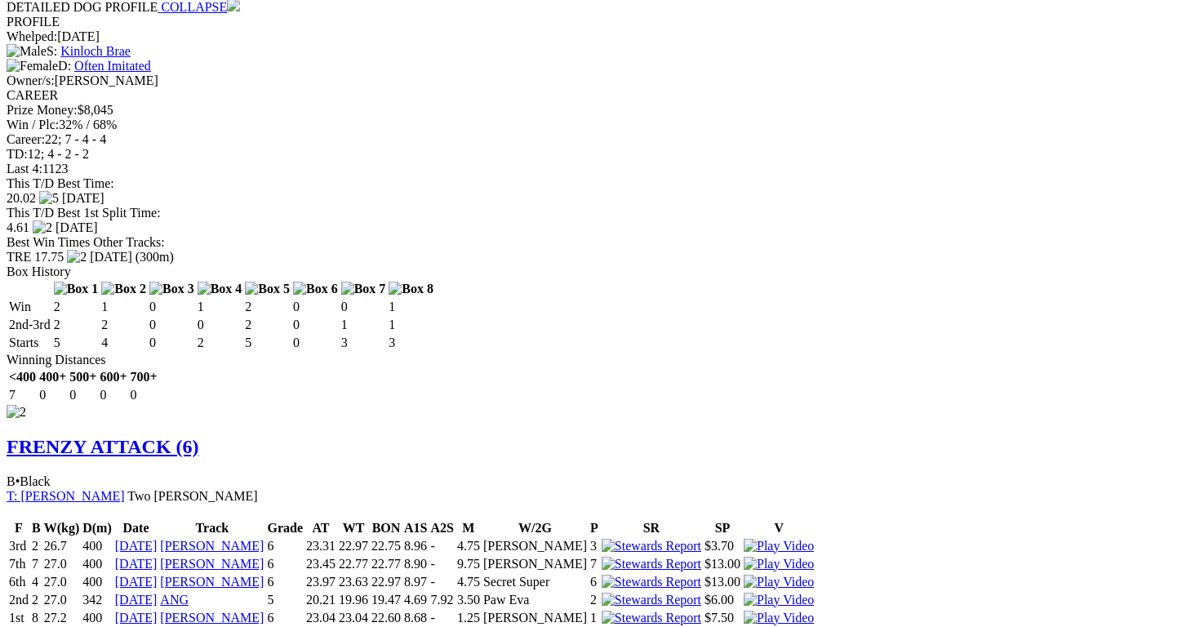
scroll to position [1607, 0]
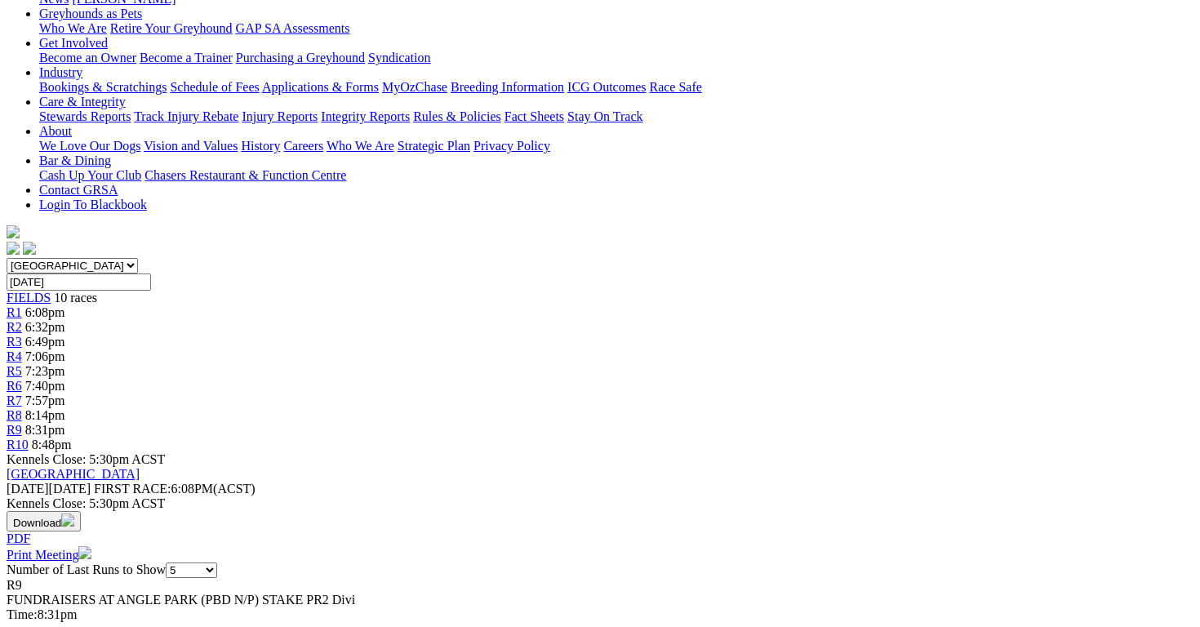
scroll to position [0, 0]
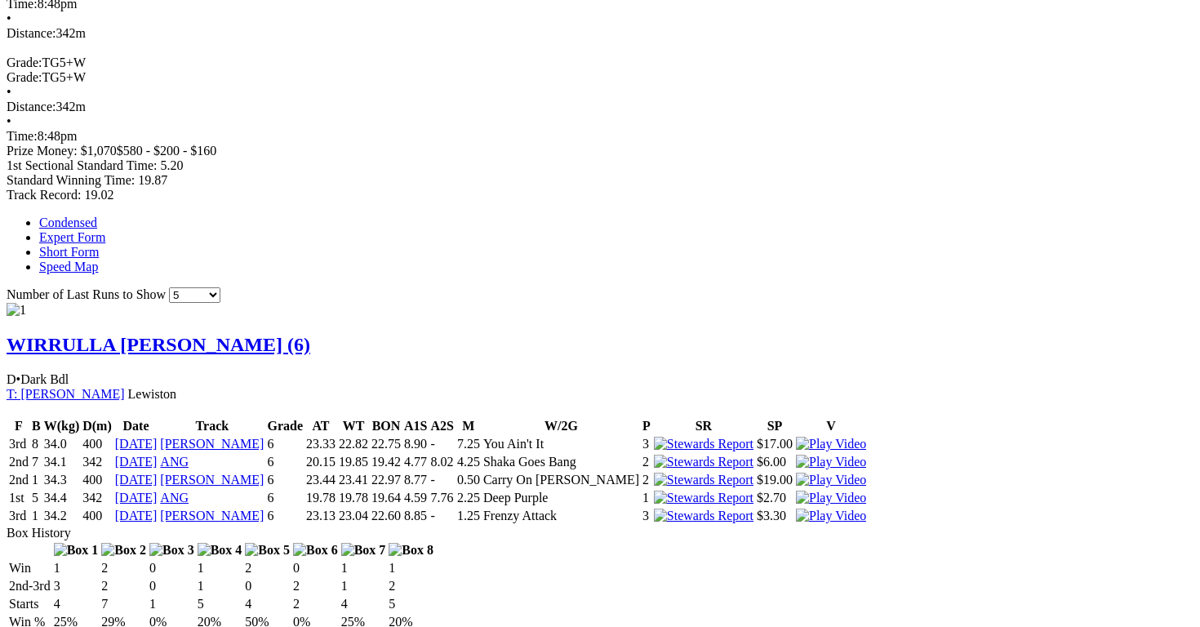
scroll to position [886, 0]
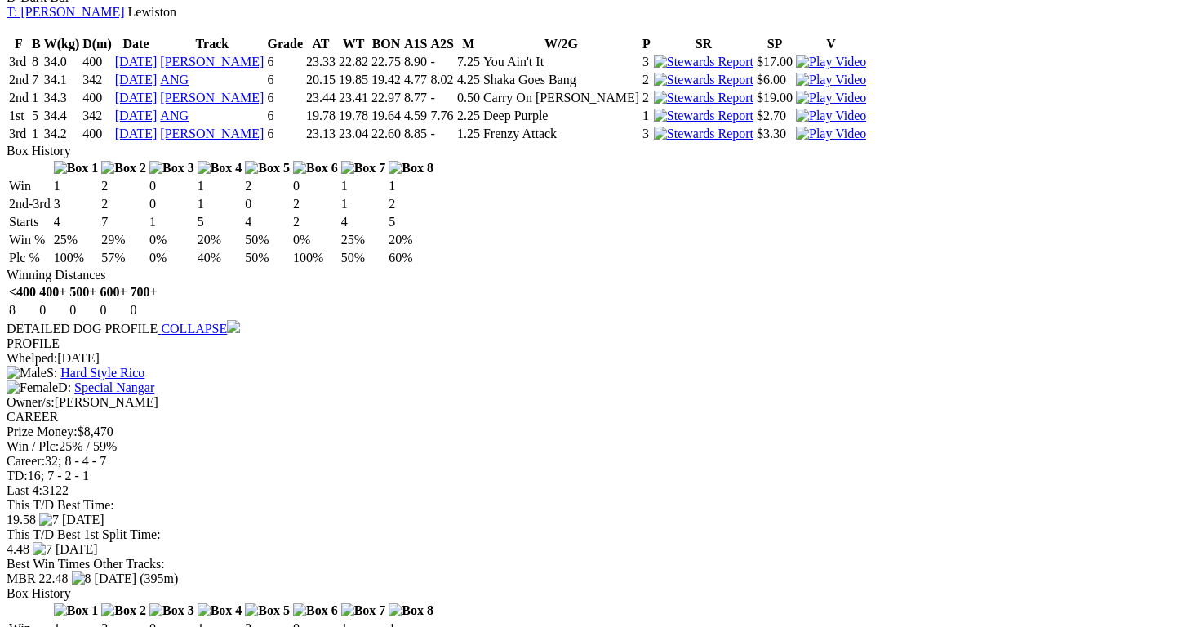
scroll to position [1267, 0]
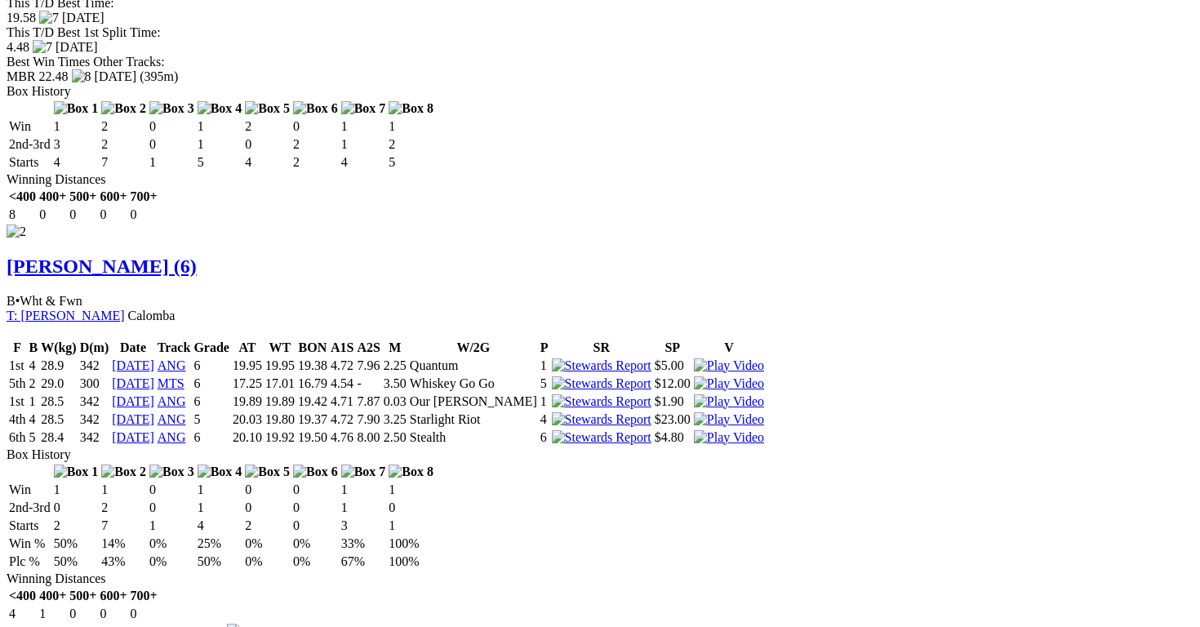
scroll to position [1770, 0]
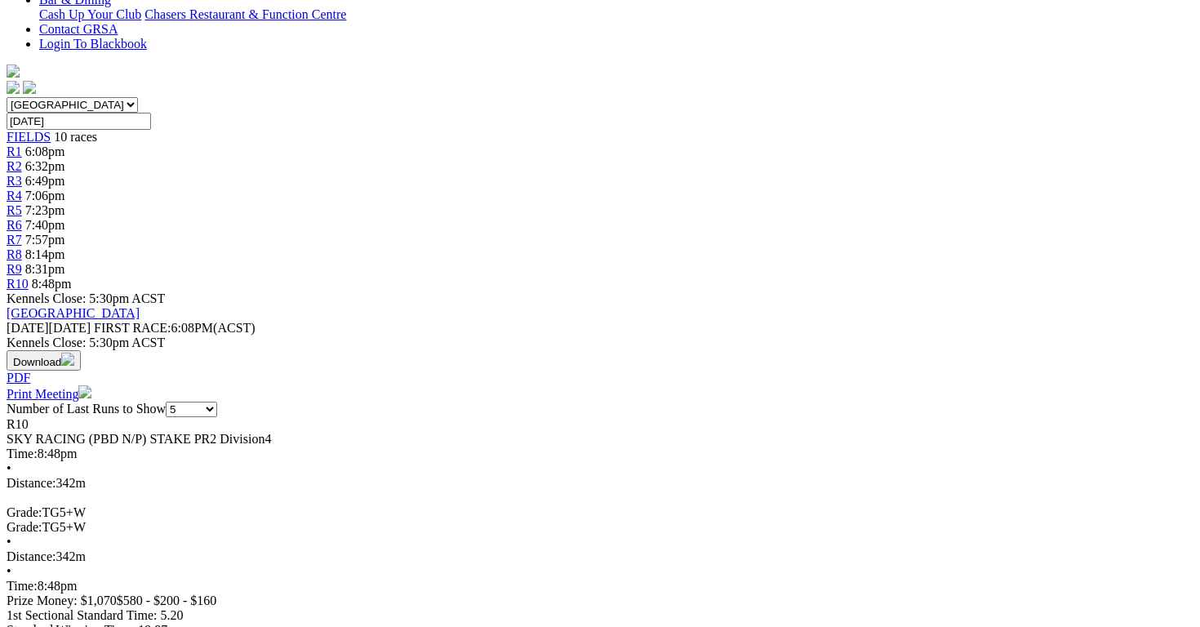
scroll to position [435, 0]
